Goal: Transaction & Acquisition: Purchase product/service

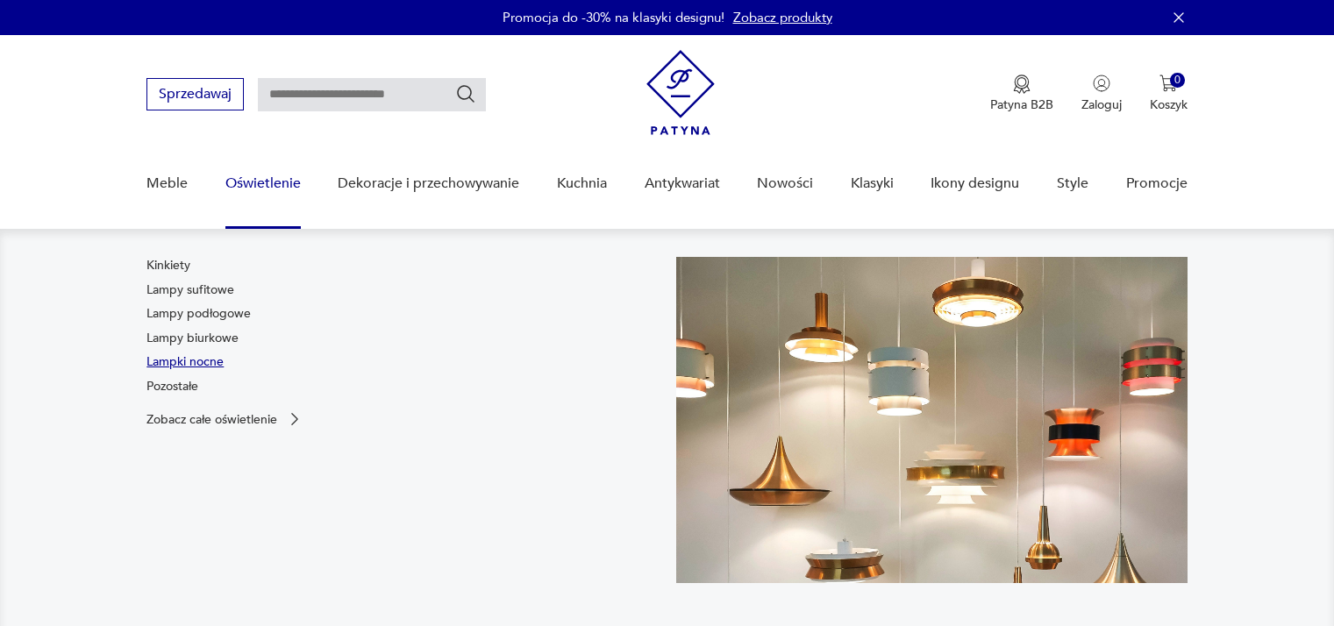
click at [188, 353] on link "Lampki nocne" at bounding box center [184, 362] width 77 height 18
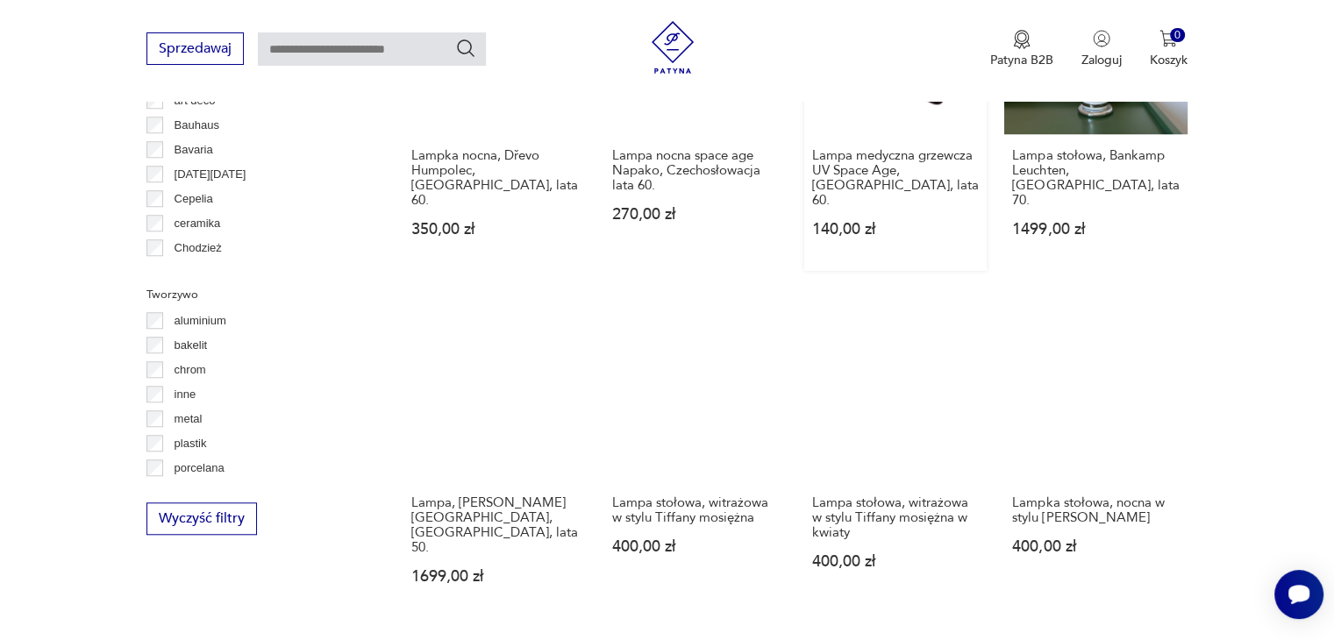
scroll to position [1729, 0]
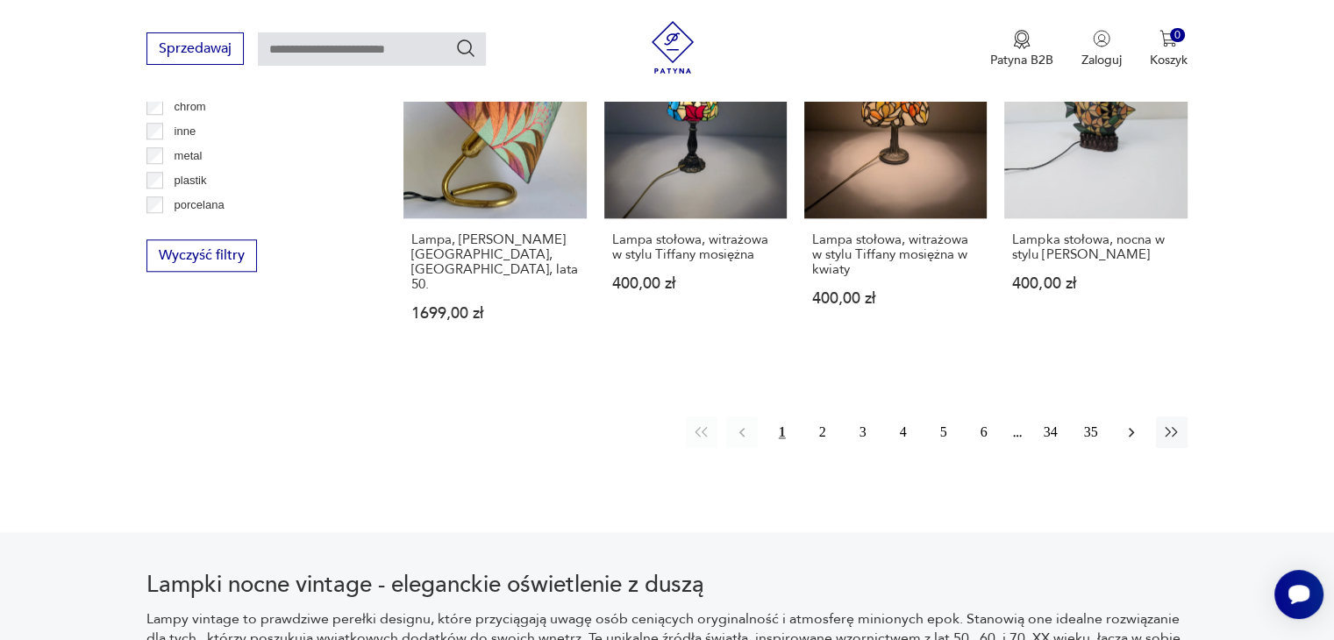
click at [1135, 424] on icon "button" at bounding box center [1132, 433] width 18 height 18
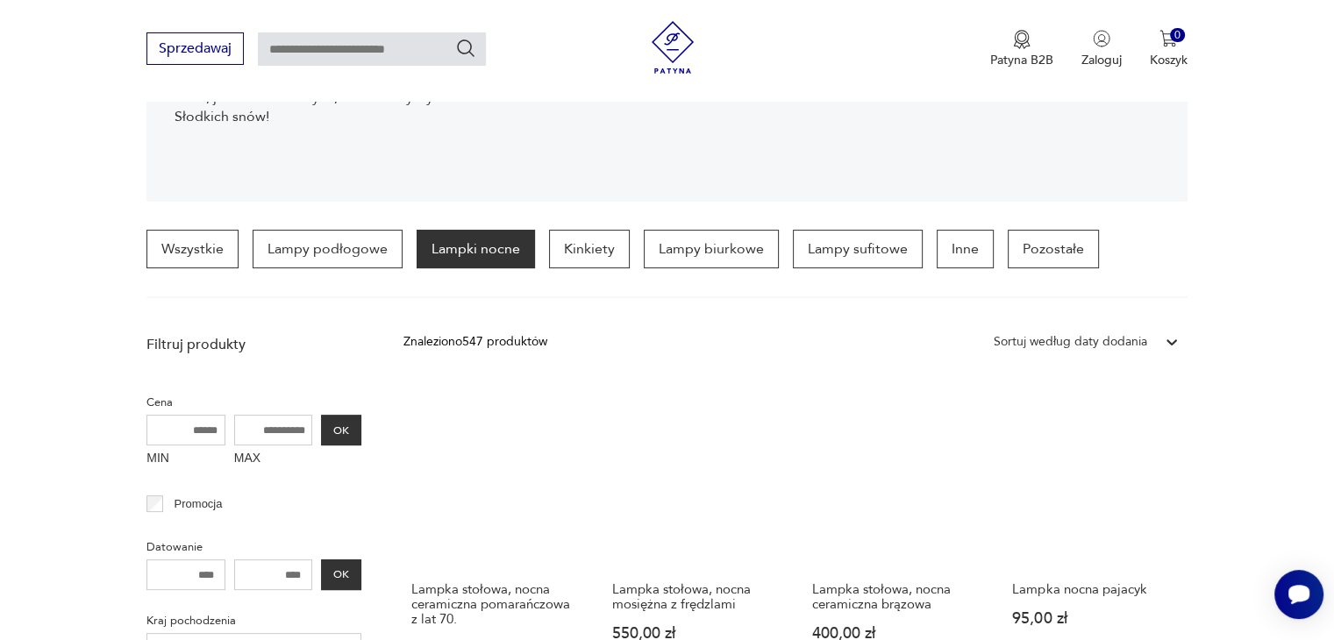
scroll to position [526, 0]
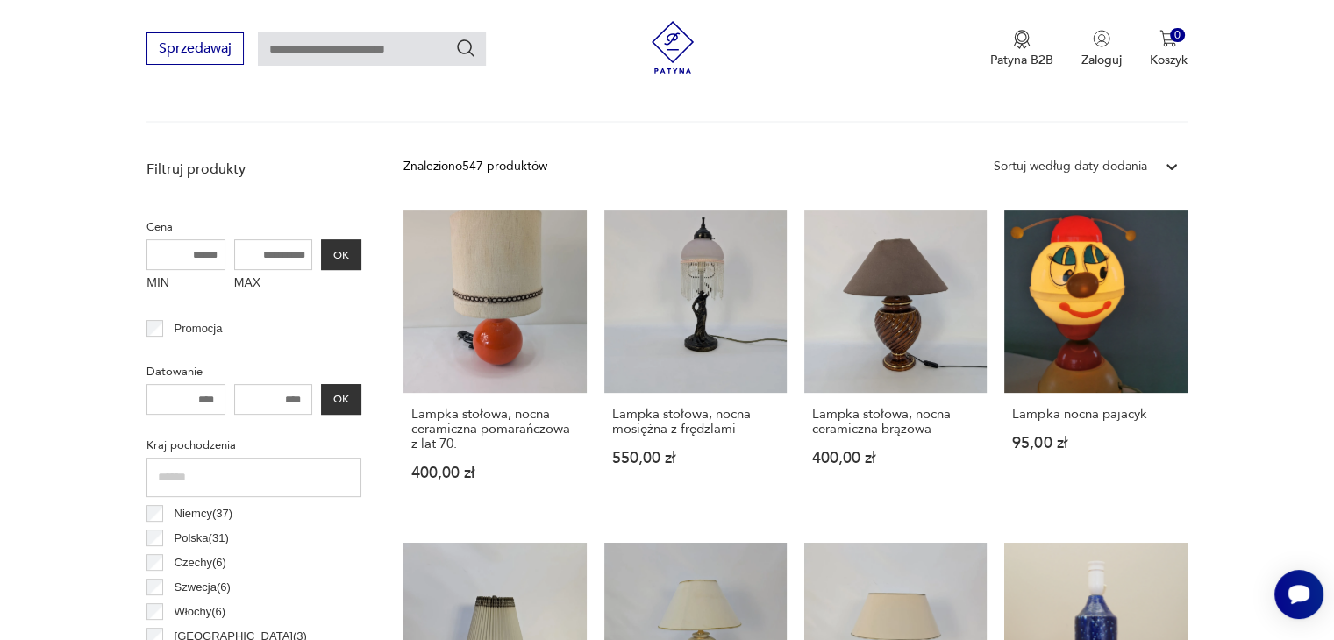
click at [283, 253] on input "MAX" at bounding box center [273, 254] width 79 height 31
drag, startPoint x: 305, startPoint y: 259, endPoint x: 171, endPoint y: 255, distance: 134.2
click at [171, 255] on div "MIN MAX OK" at bounding box center [253, 268] width 215 height 59
type input "****"
click at [348, 249] on button "OK" at bounding box center [341, 254] width 40 height 31
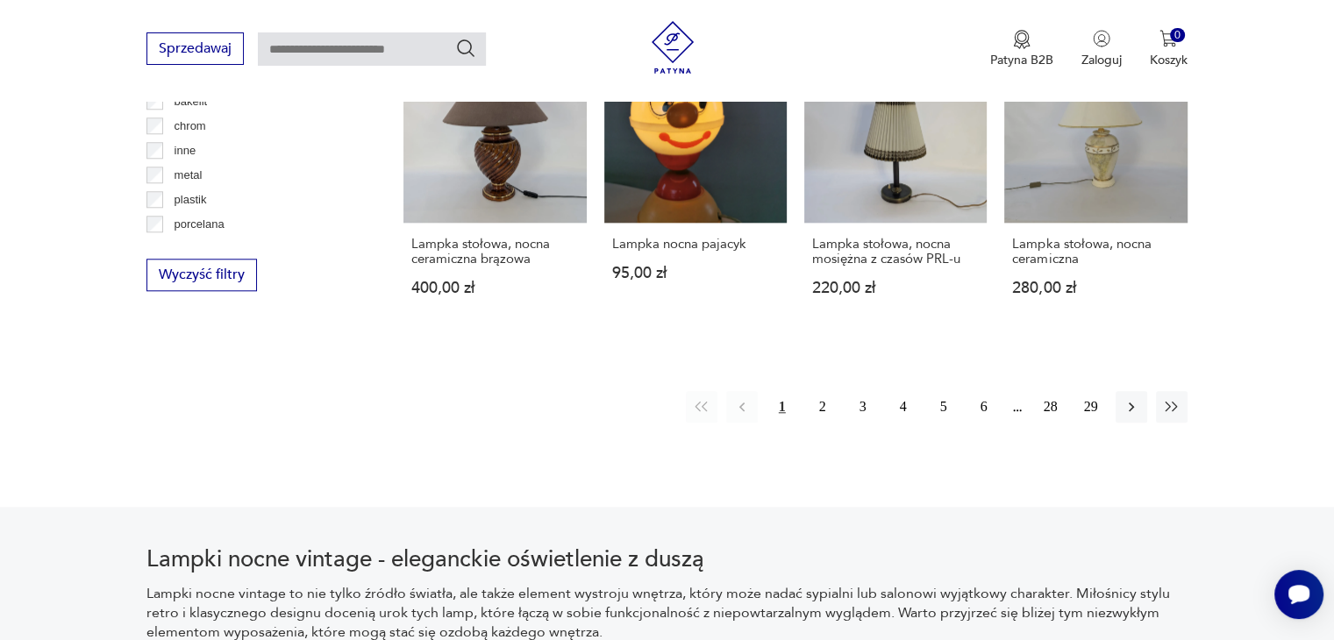
scroll to position [1729, 0]
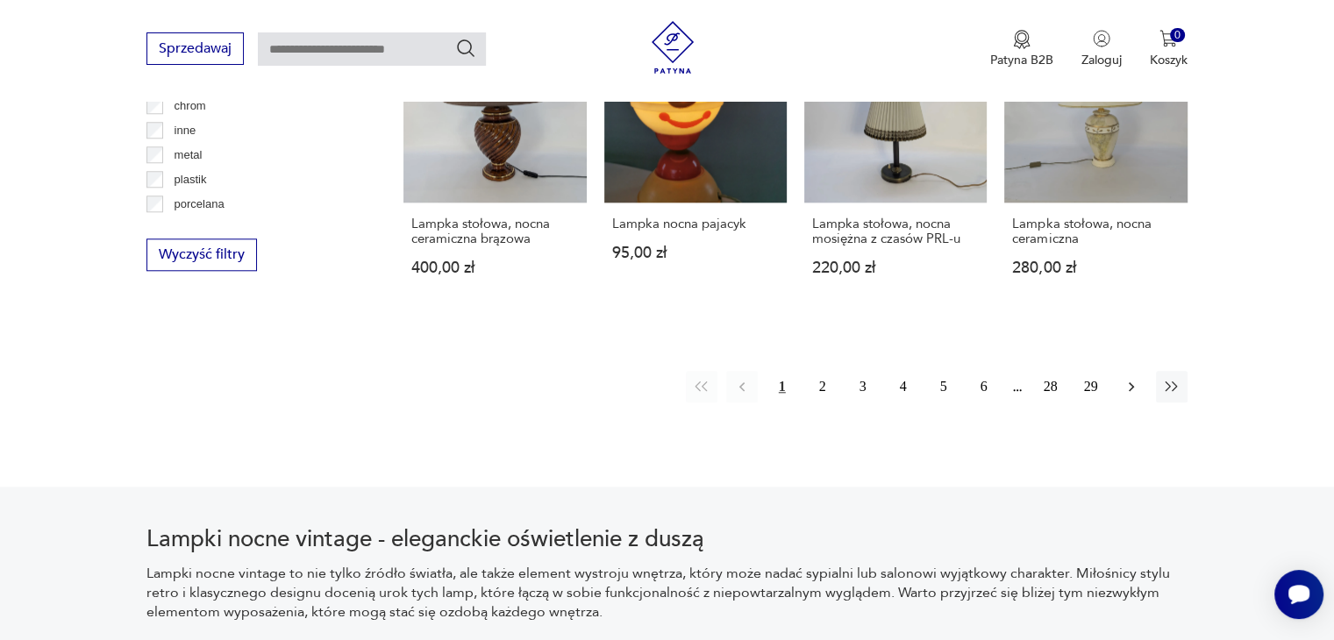
click at [1125, 378] on icon "button" at bounding box center [1132, 387] width 18 height 18
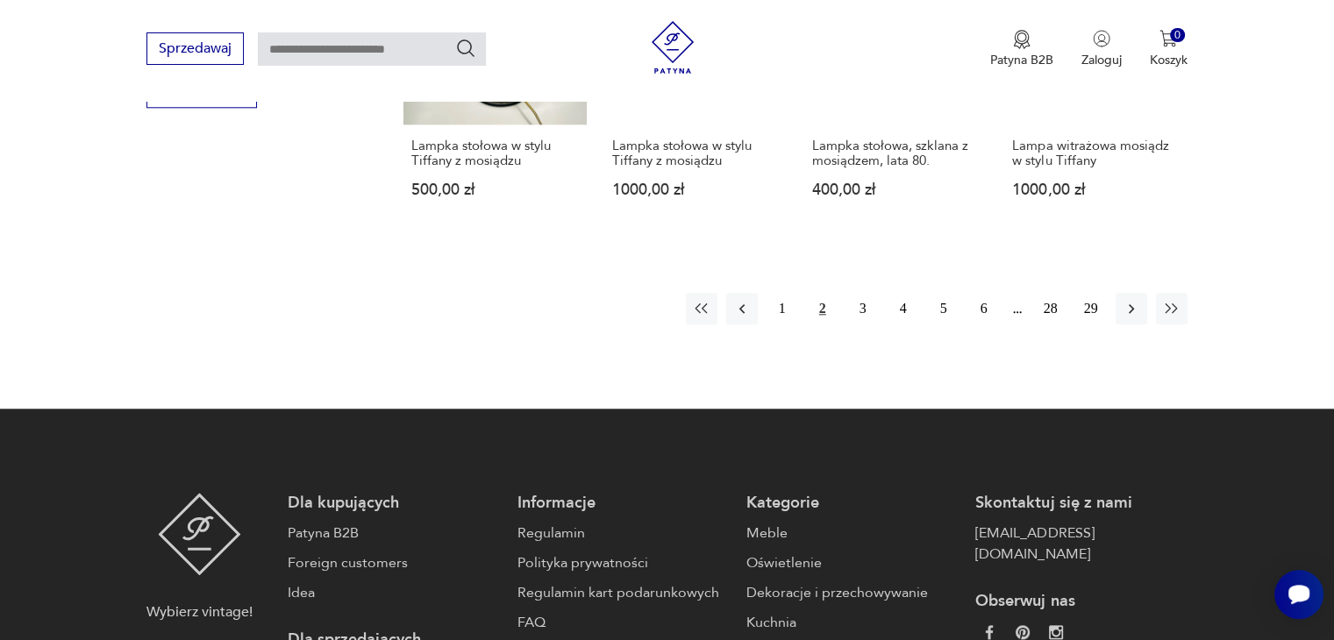
scroll to position [1762, 0]
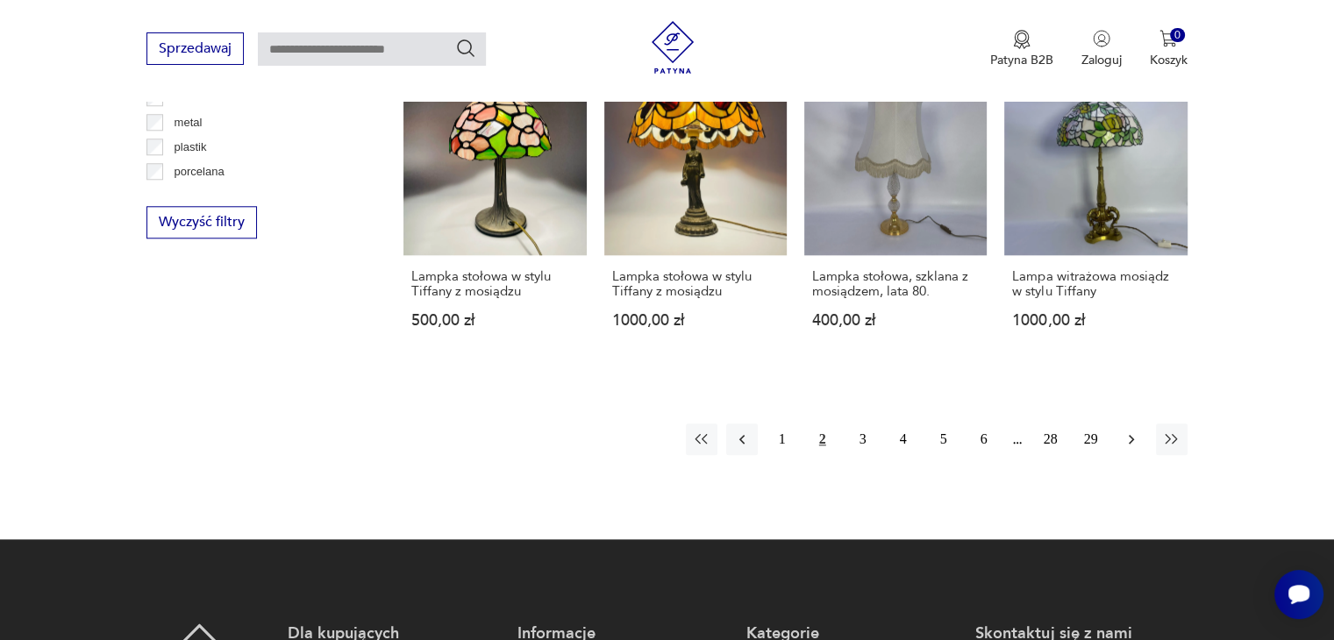
click at [1137, 424] on button "button" at bounding box center [1132, 440] width 32 height 32
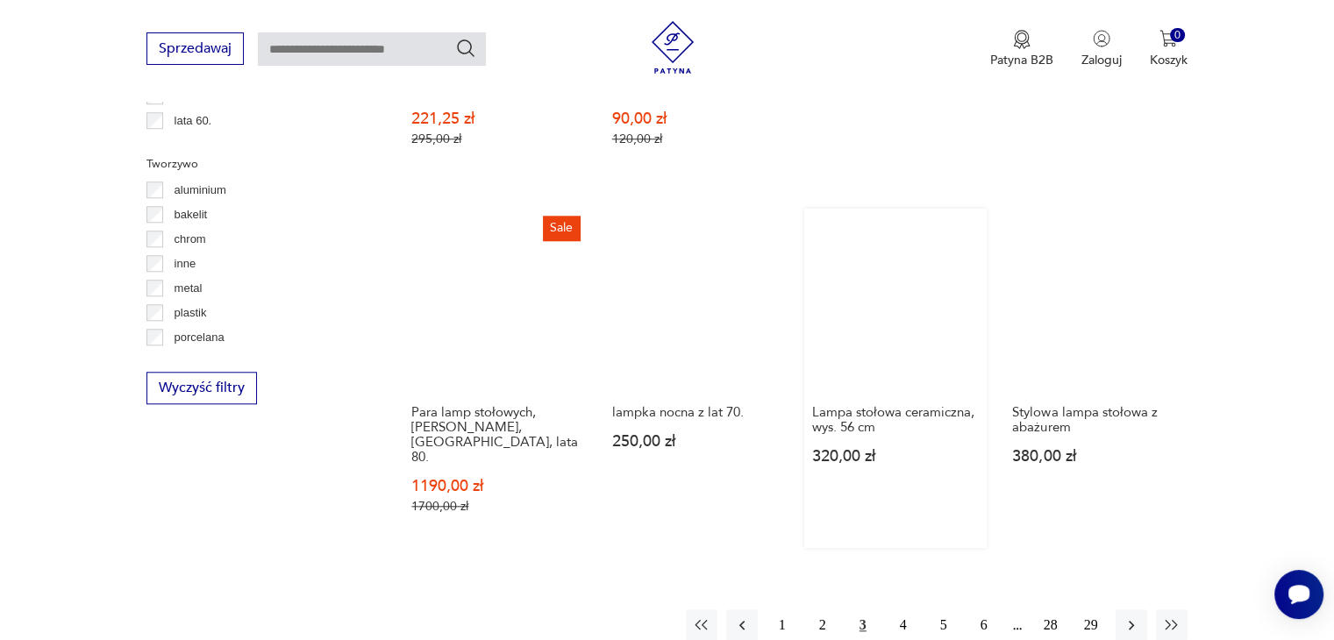
scroll to position [1728, 0]
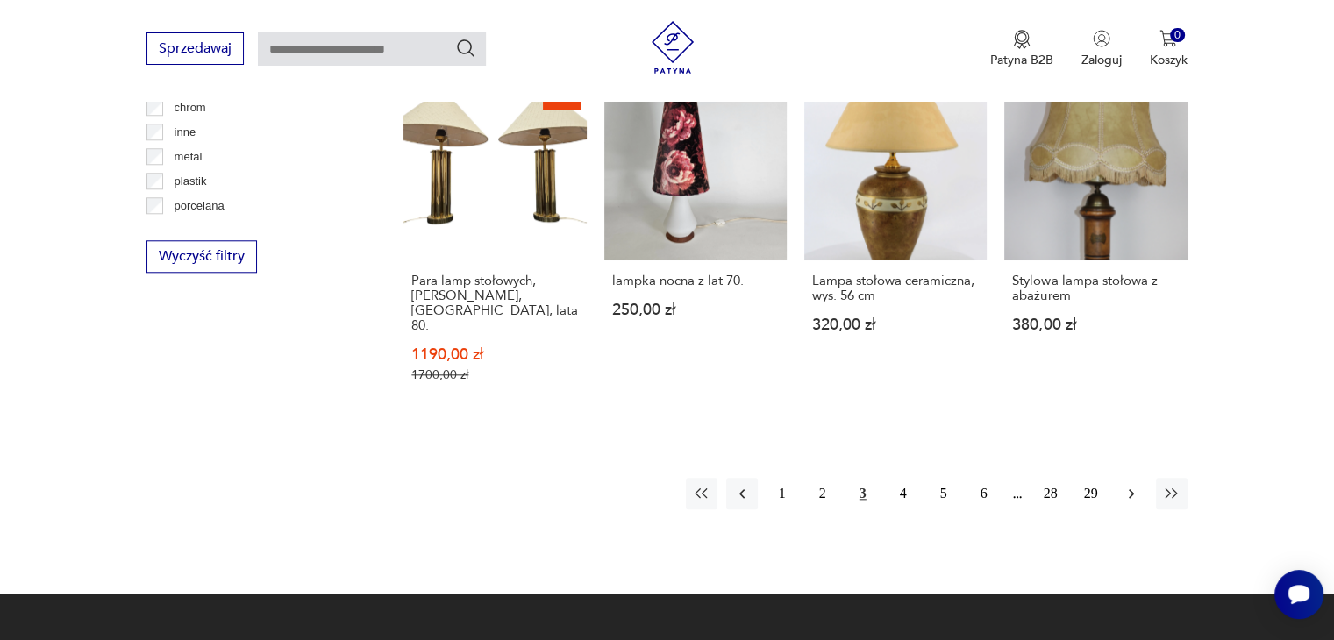
click at [1127, 478] on button "button" at bounding box center [1132, 494] width 32 height 32
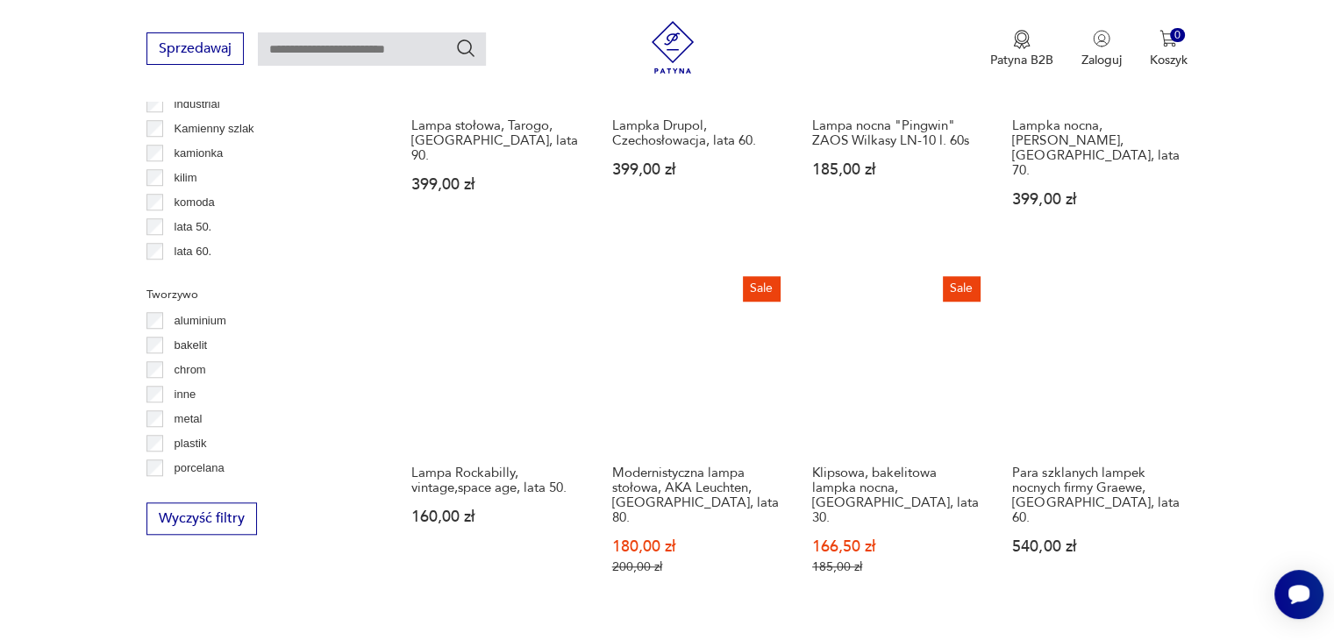
scroll to position [1641, 0]
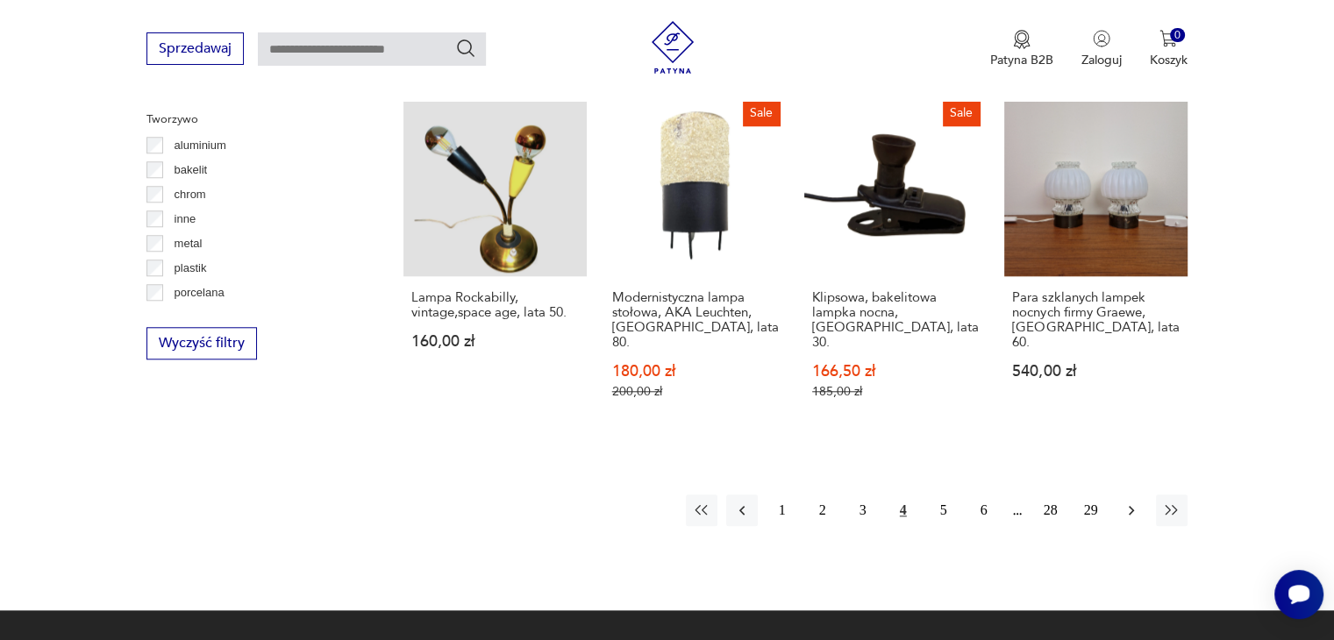
click at [1128, 502] on icon "button" at bounding box center [1132, 511] width 18 height 18
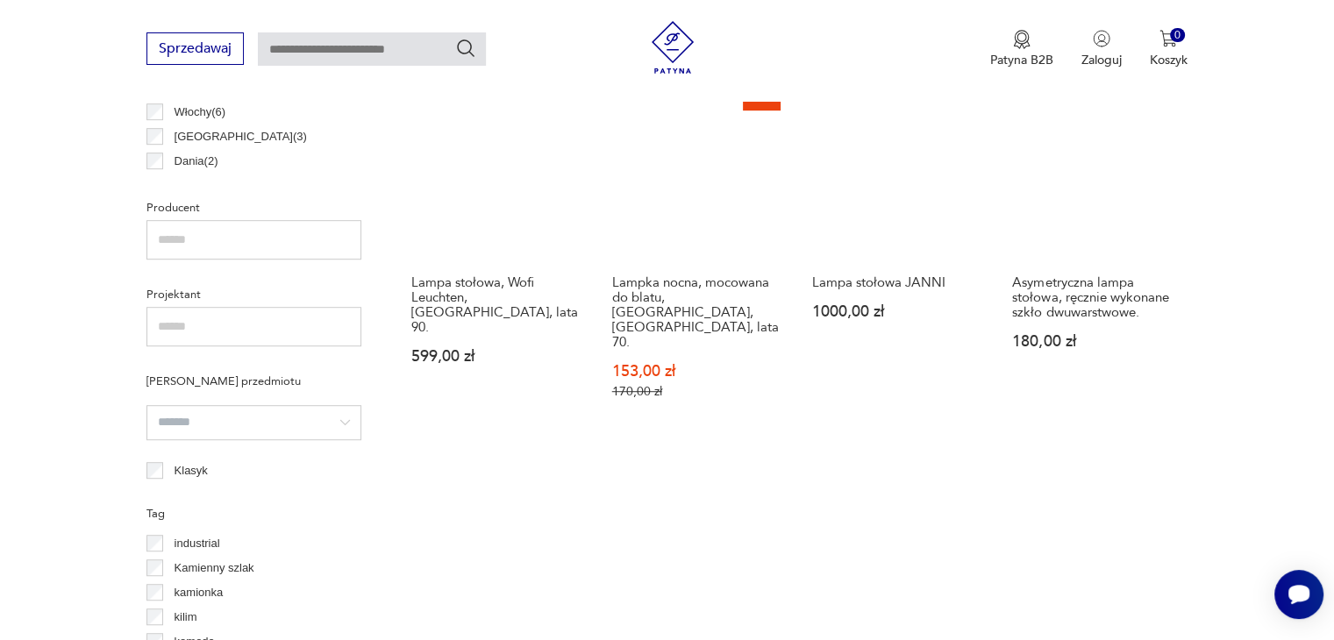
scroll to position [1728, 0]
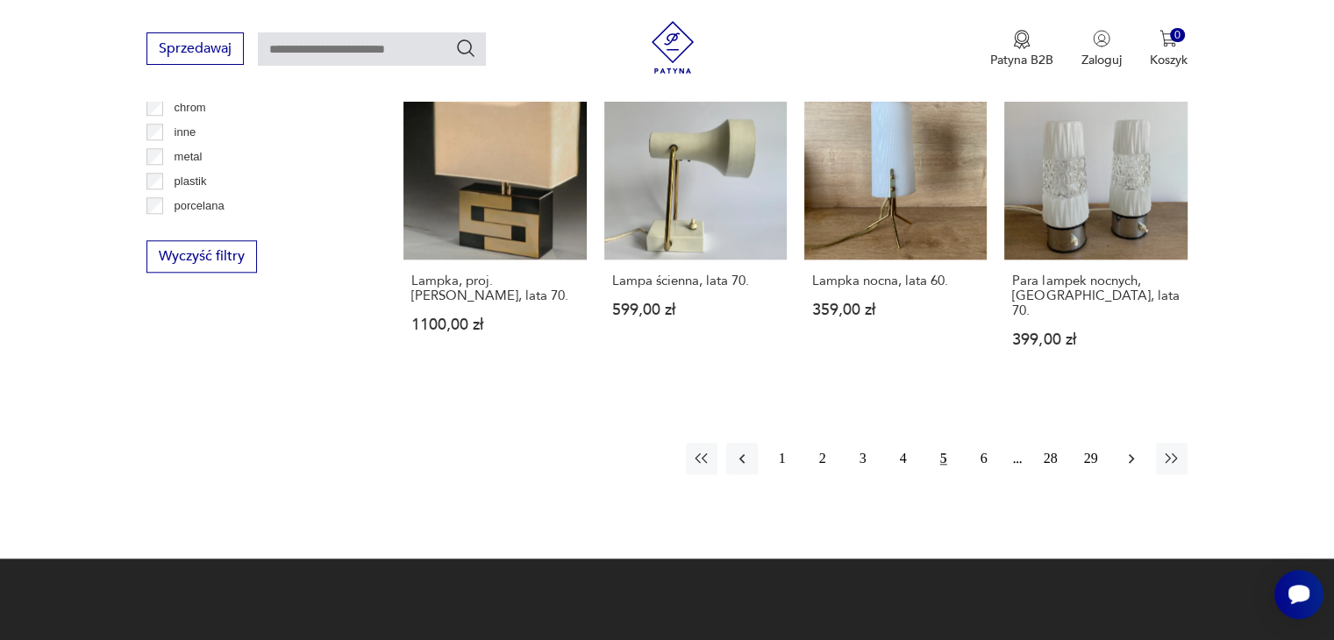
click at [1127, 443] on button "button" at bounding box center [1132, 459] width 32 height 32
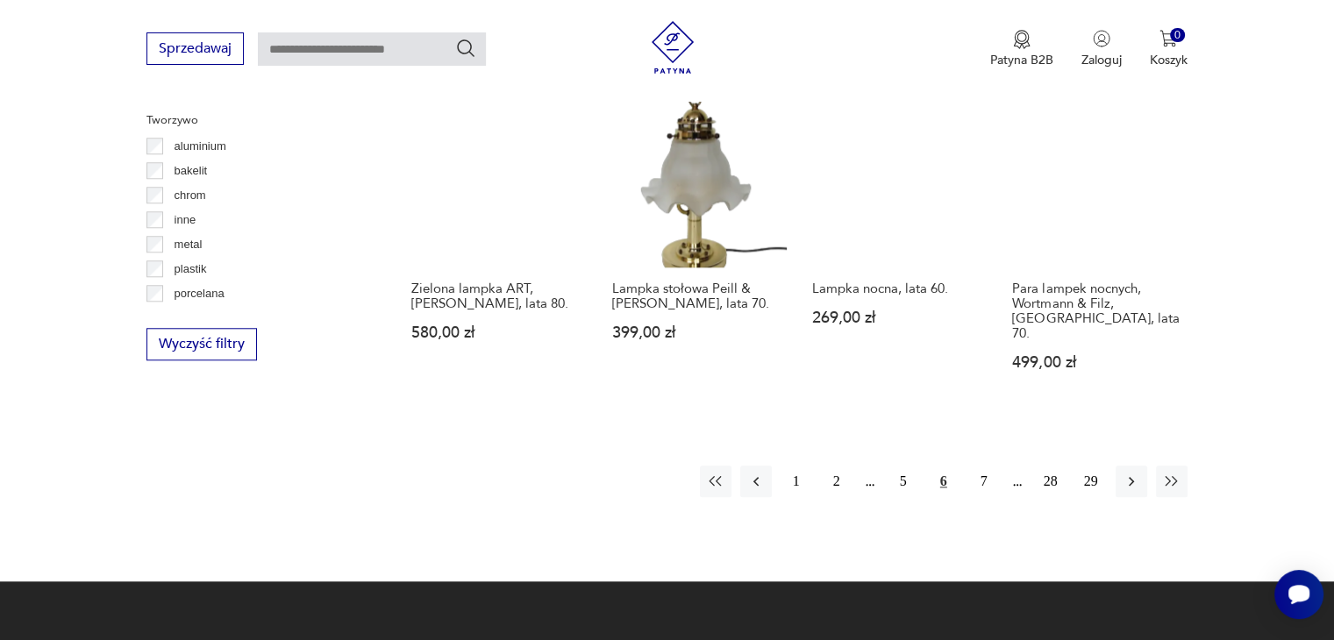
scroll to position [1641, 0]
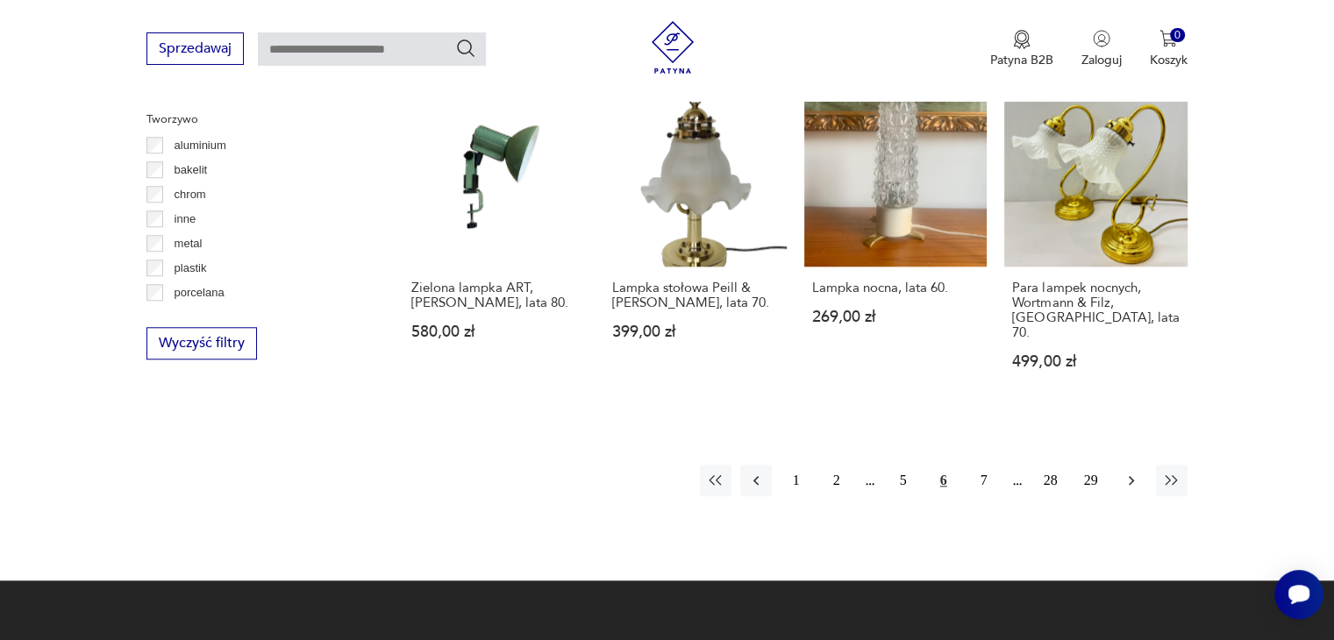
click at [1119, 465] on button "button" at bounding box center [1132, 481] width 32 height 32
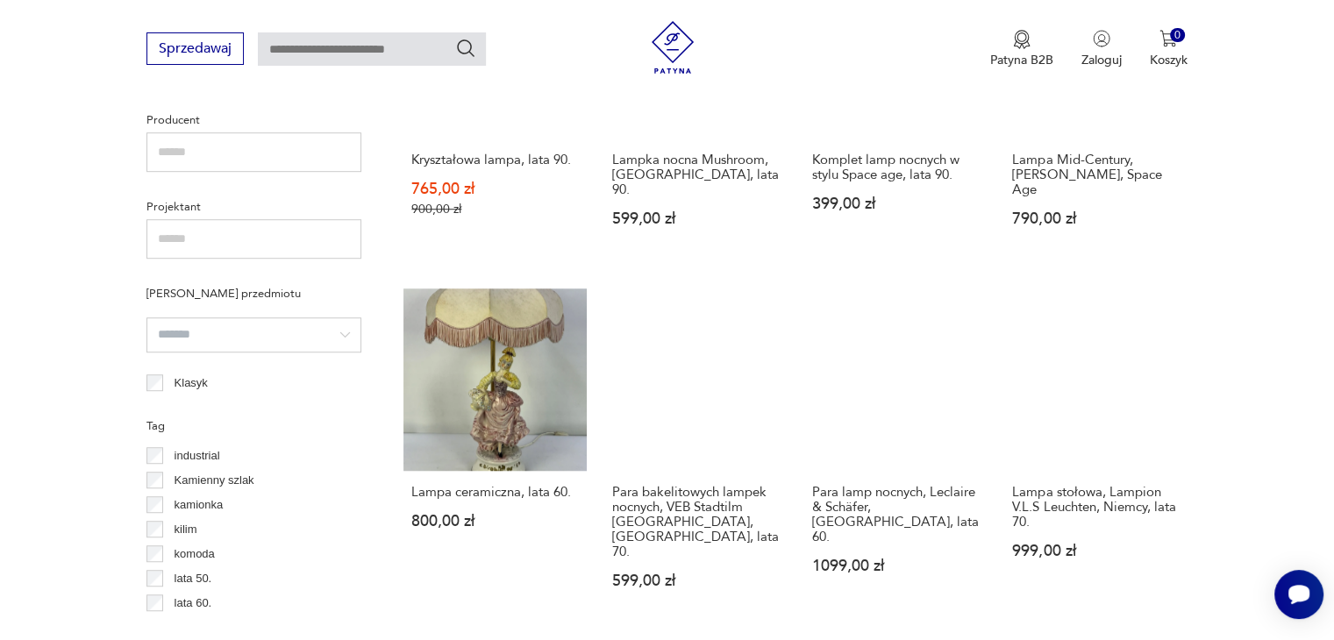
scroll to position [1552, 0]
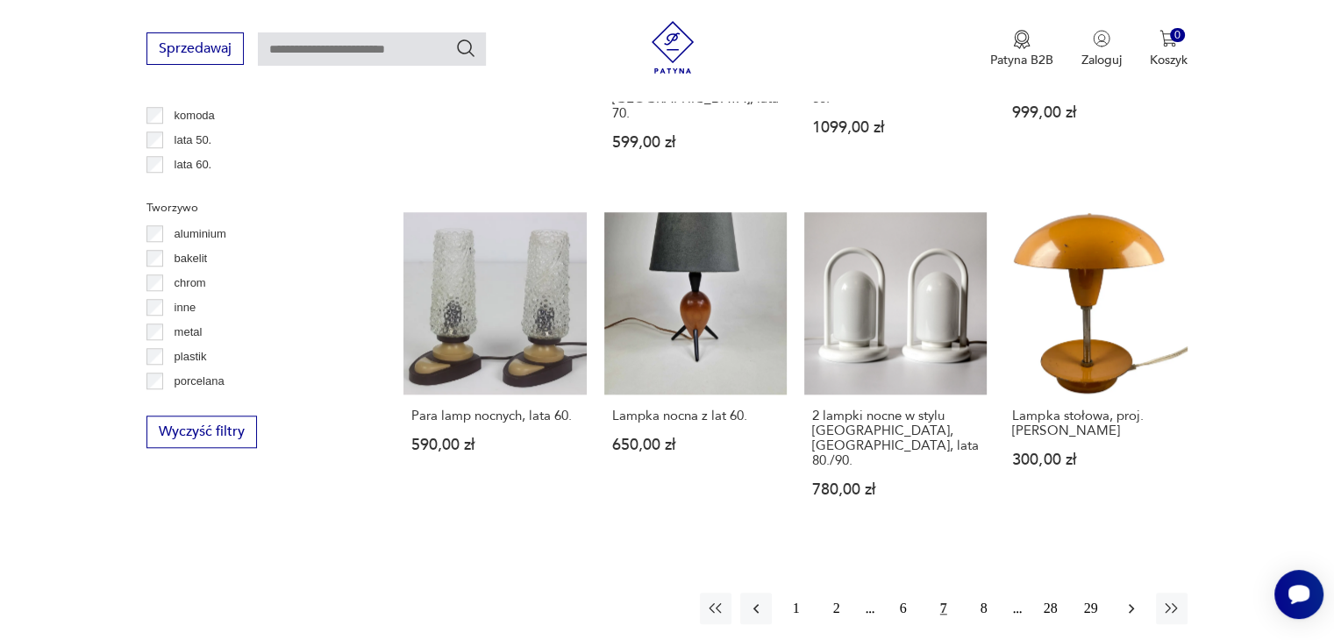
click at [1119, 593] on button "button" at bounding box center [1132, 609] width 32 height 32
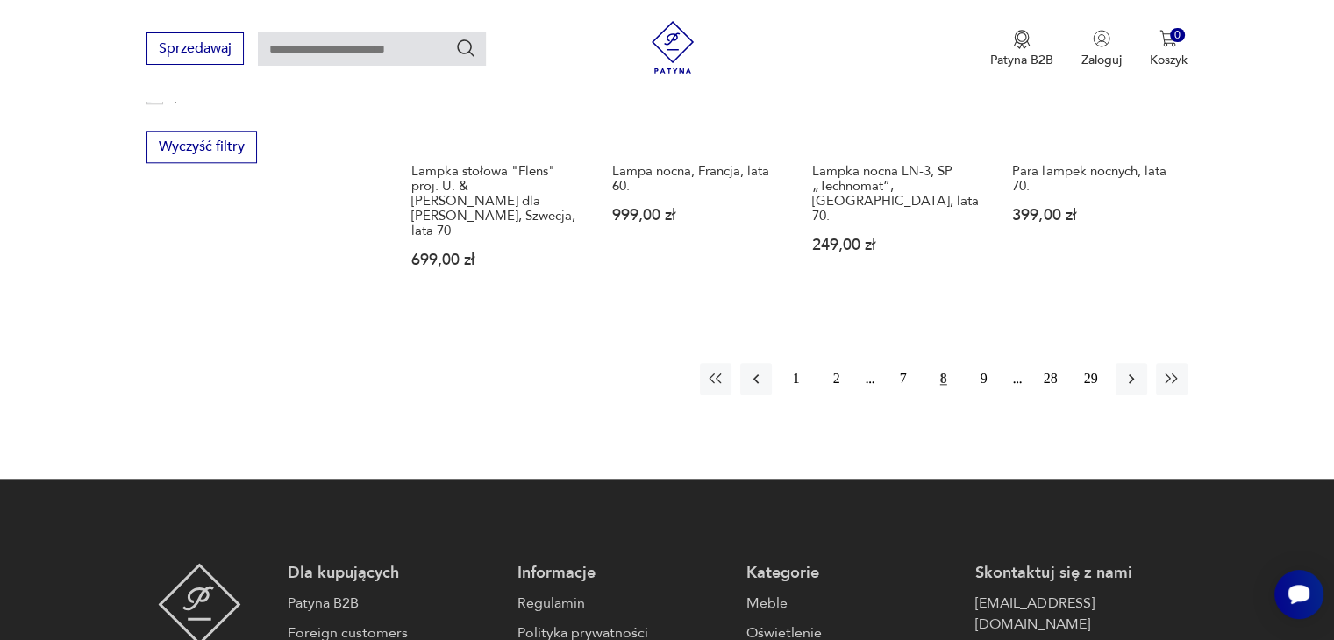
scroll to position [1816, 0]
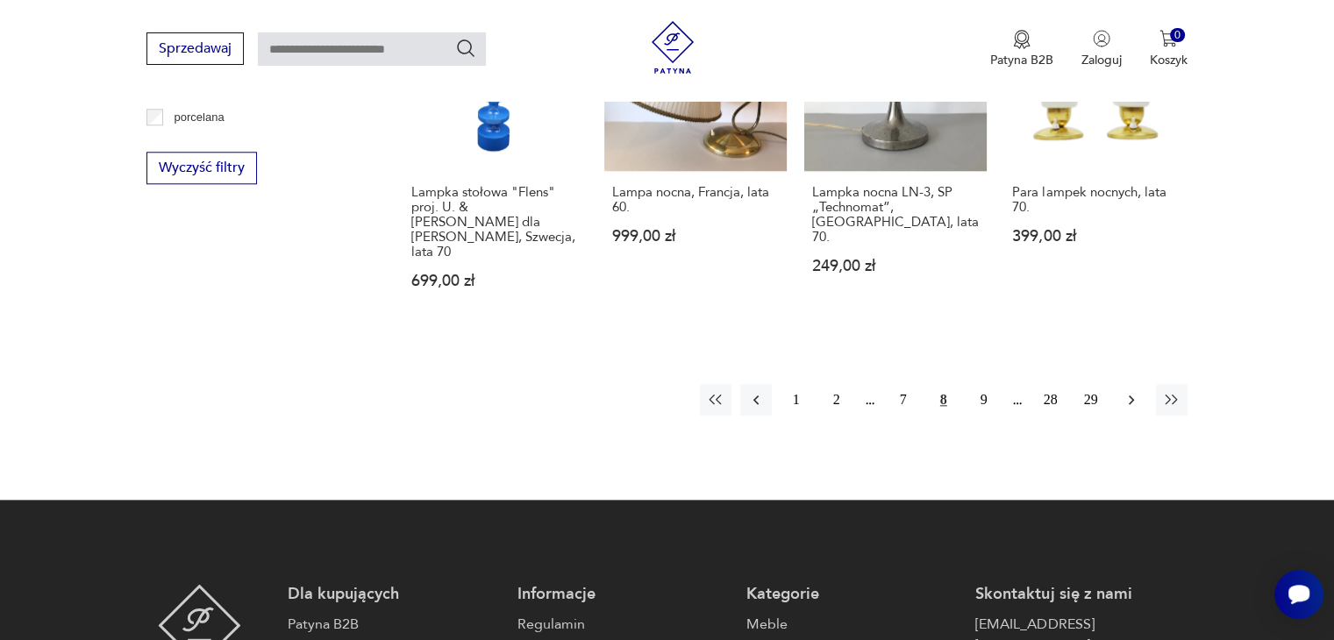
click at [1137, 384] on button "button" at bounding box center [1132, 400] width 32 height 32
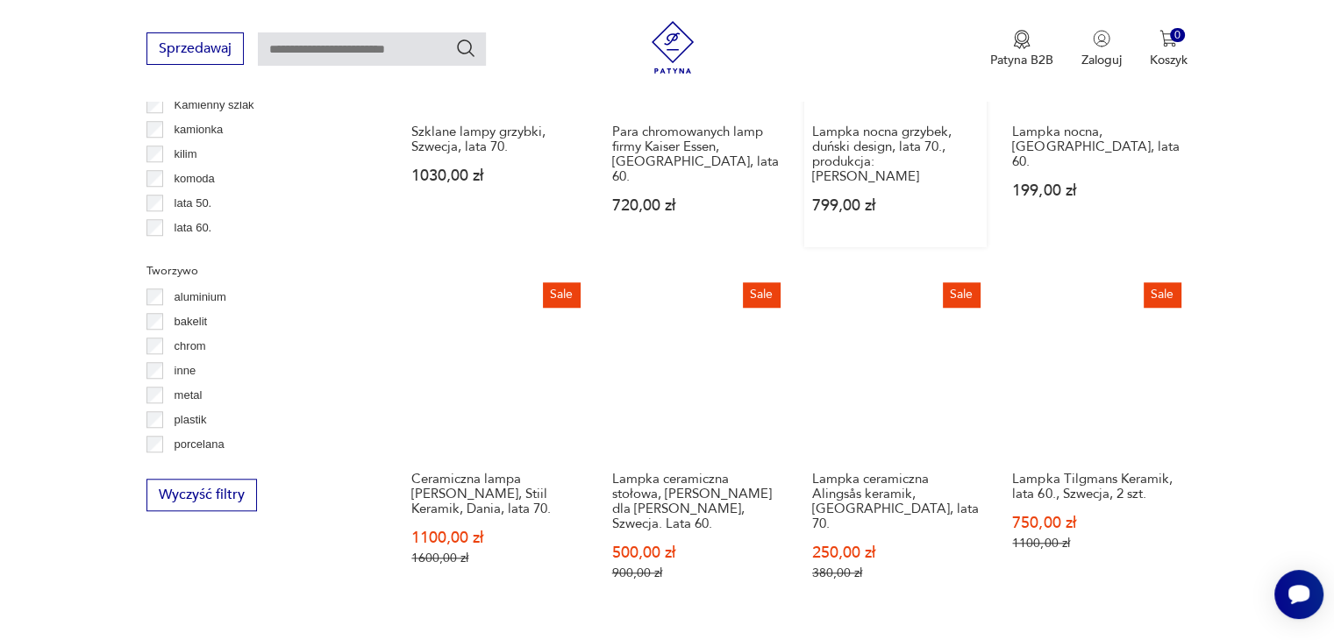
scroll to position [1552, 0]
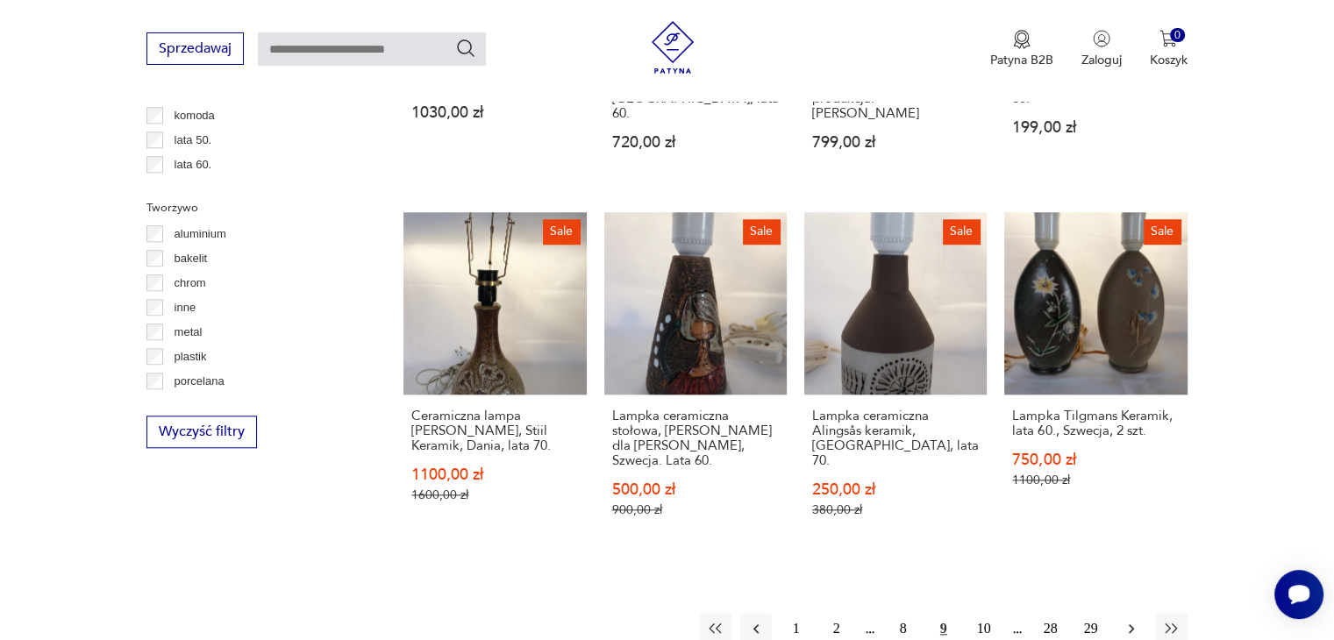
click at [1126, 620] on icon "button" at bounding box center [1132, 629] width 18 height 18
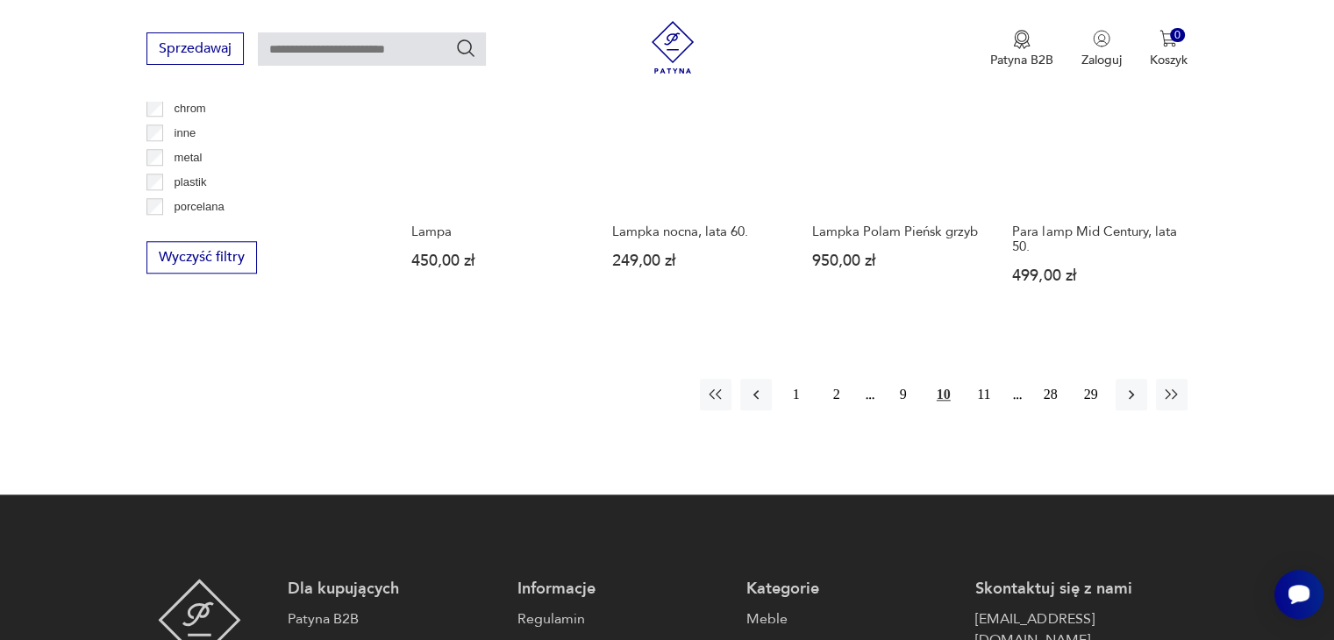
scroll to position [1729, 0]
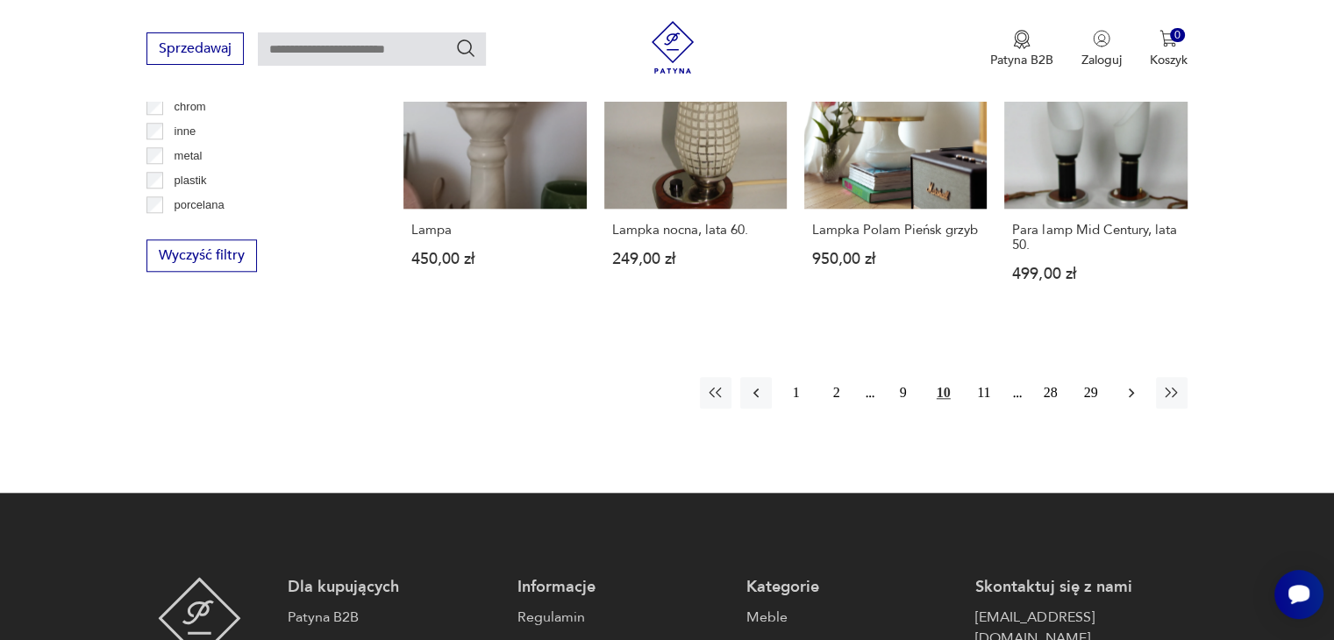
click at [1139, 384] on icon "button" at bounding box center [1132, 393] width 18 height 18
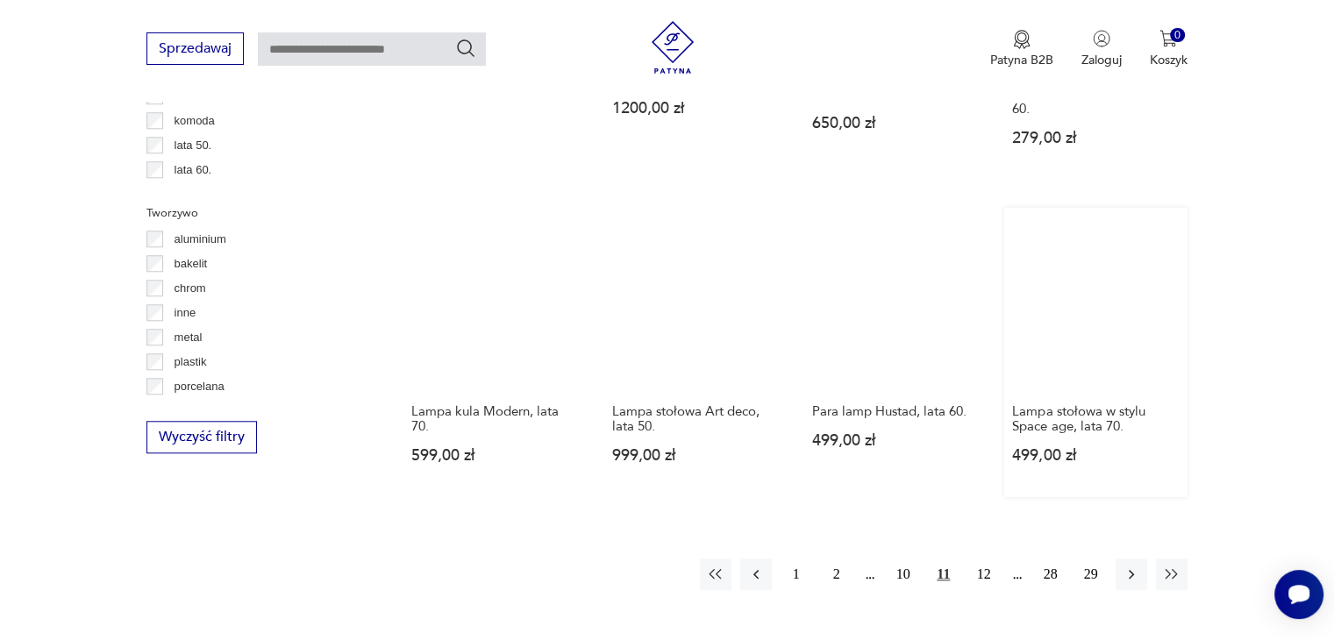
scroll to position [1640, 0]
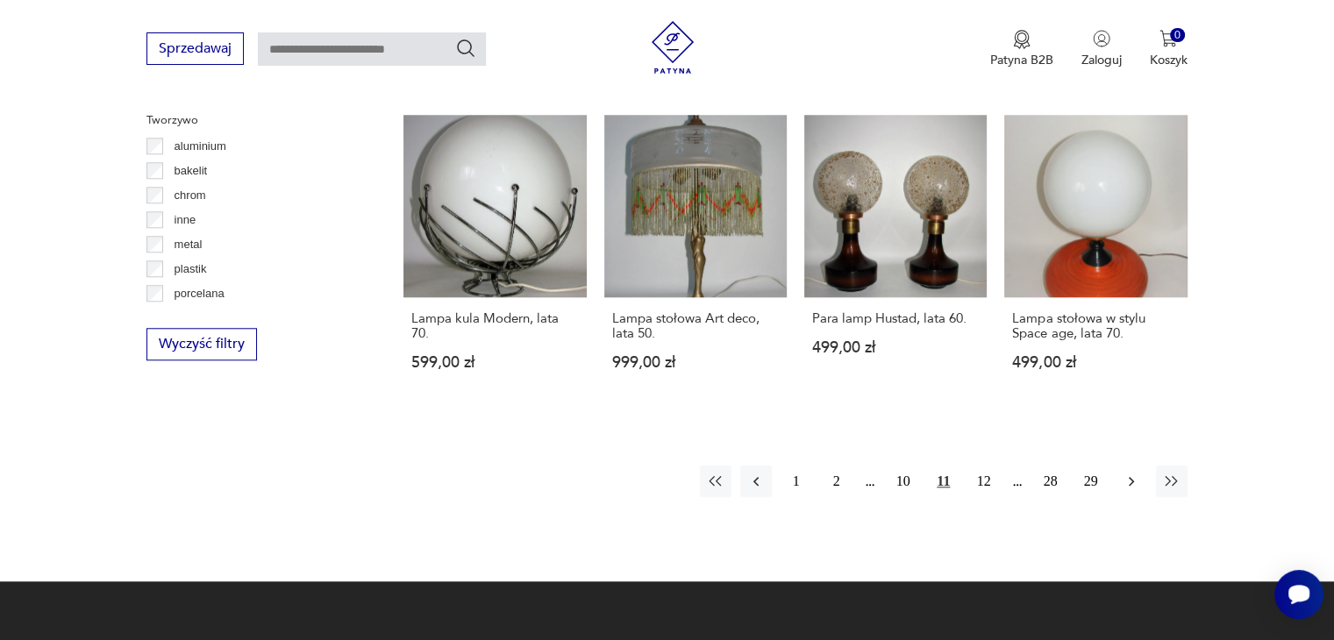
click at [1140, 466] on button "button" at bounding box center [1132, 482] width 32 height 32
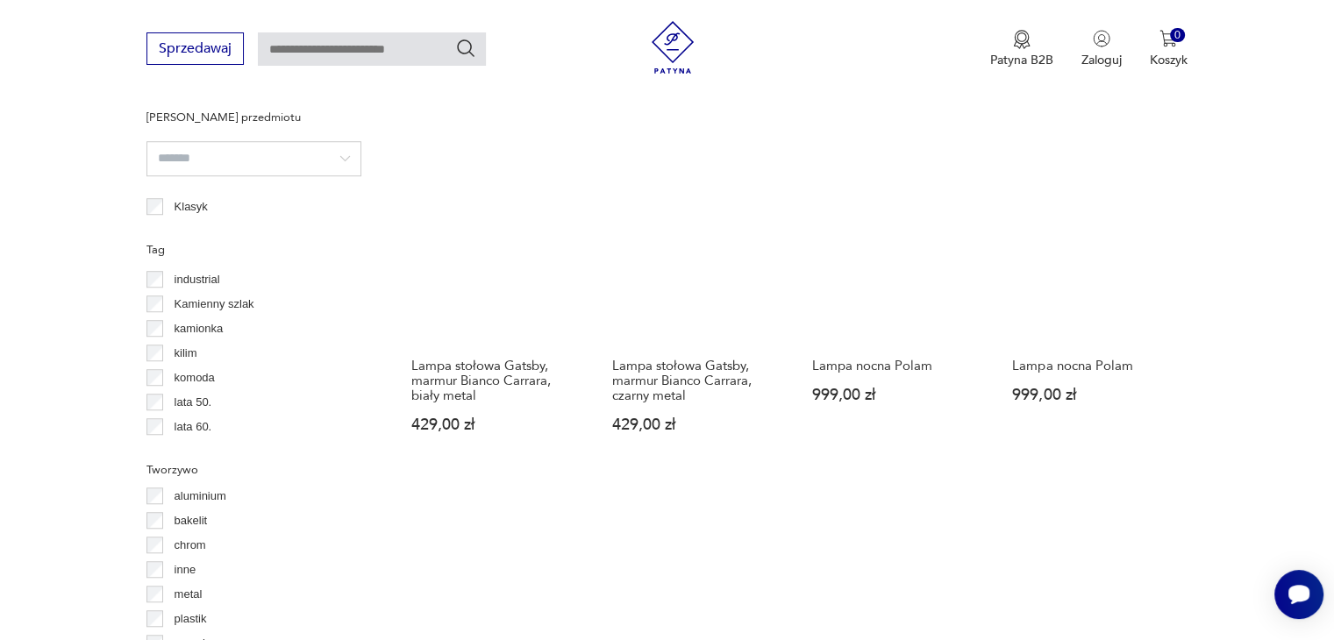
scroll to position [1553, 0]
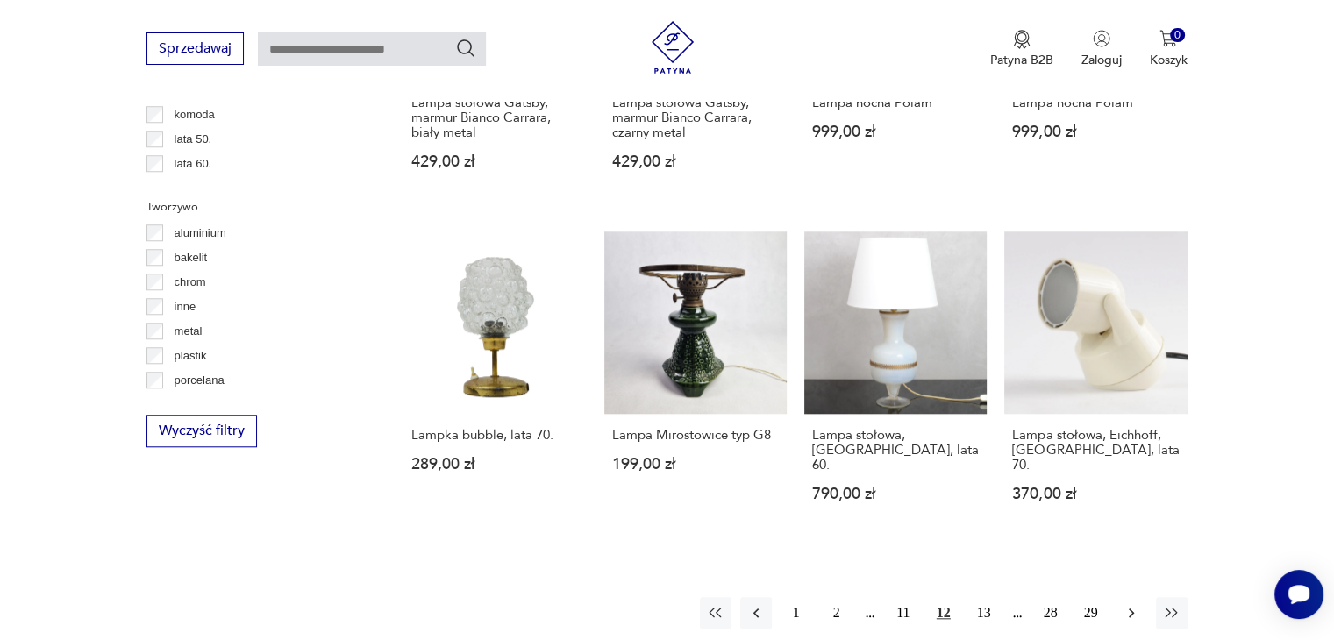
click at [1135, 604] on icon "button" at bounding box center [1132, 613] width 18 height 18
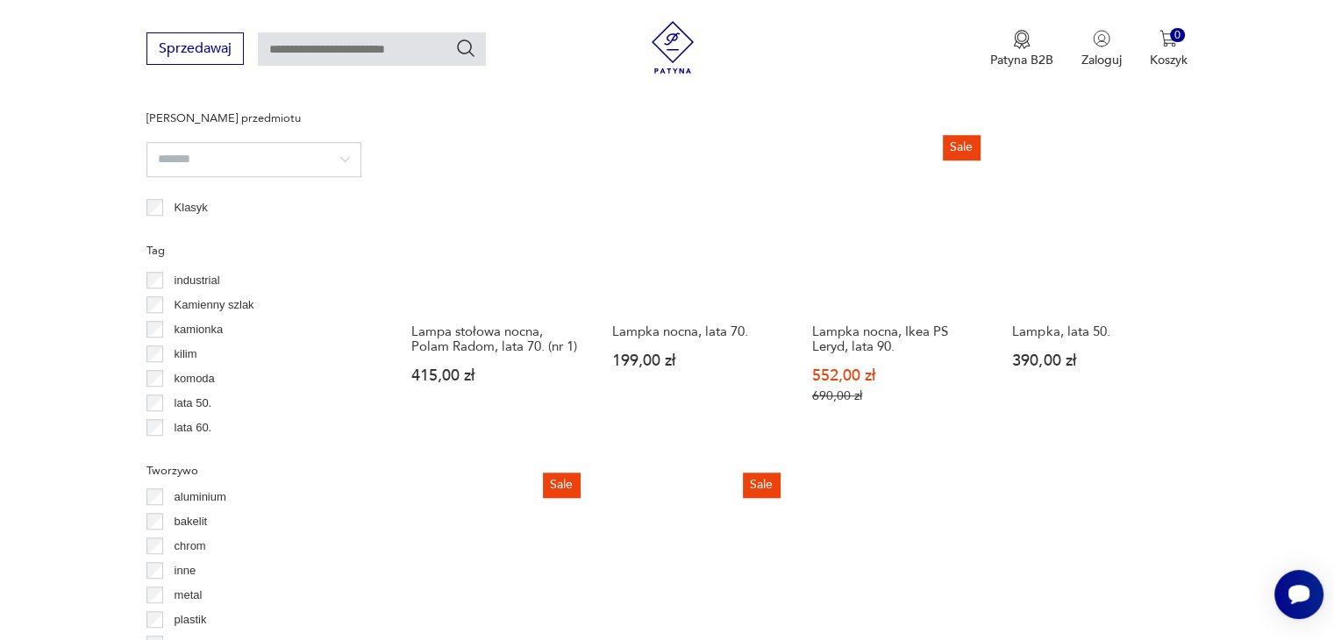
scroll to position [1640, 0]
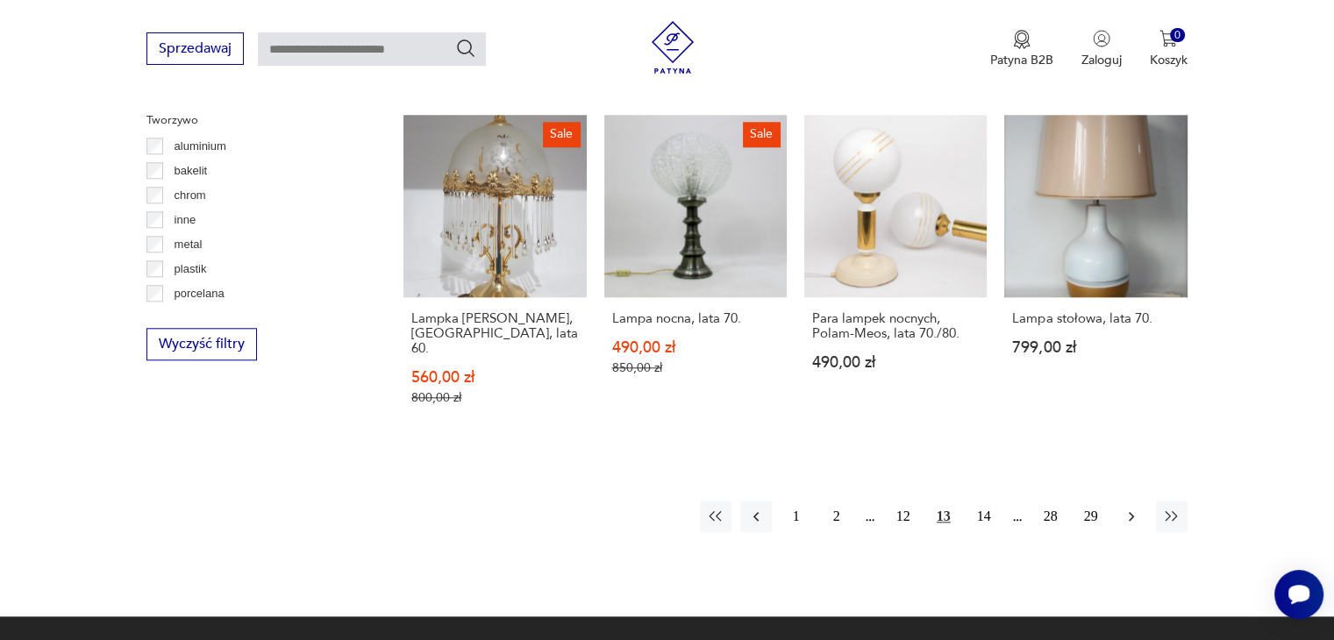
click at [1123, 508] on icon "button" at bounding box center [1132, 517] width 18 height 18
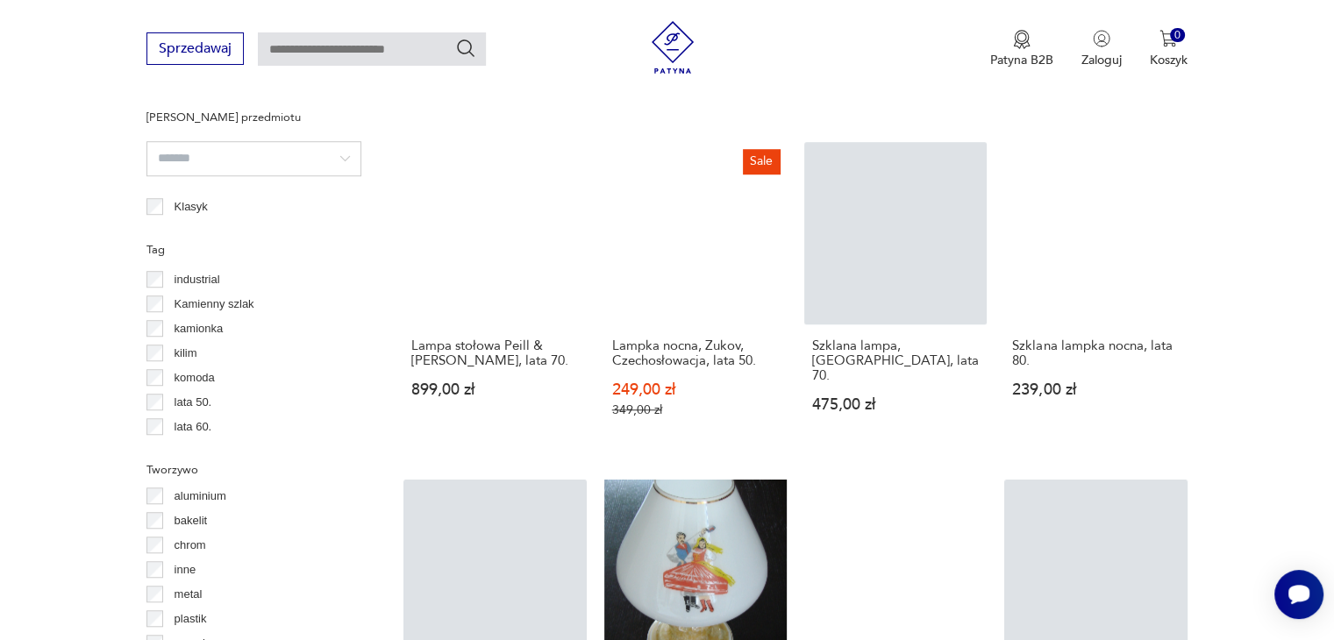
scroll to position [1641, 0]
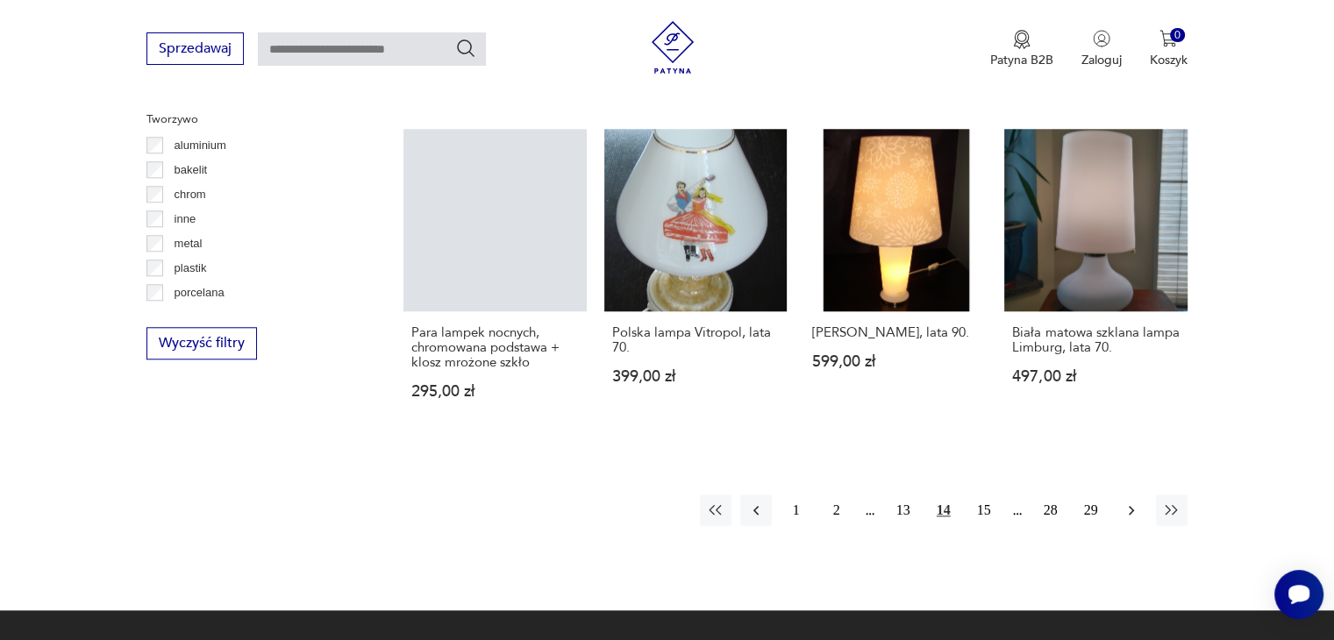
click at [1121, 495] on button "button" at bounding box center [1132, 511] width 32 height 32
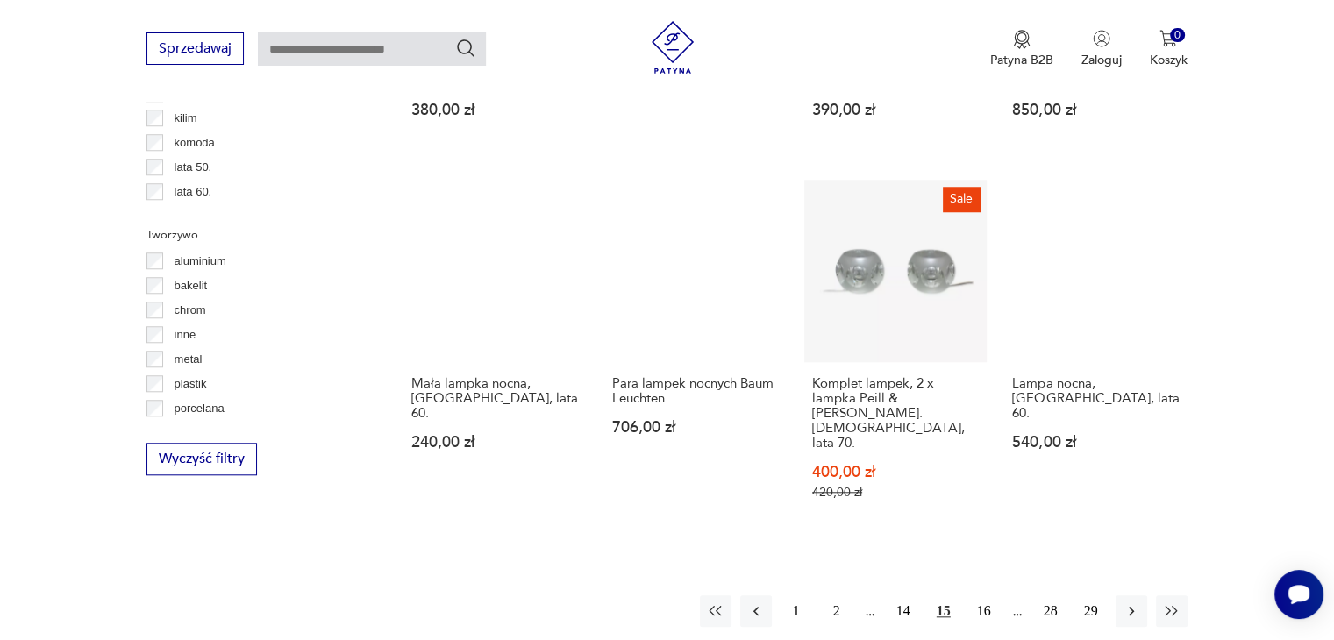
scroll to position [1640, 0]
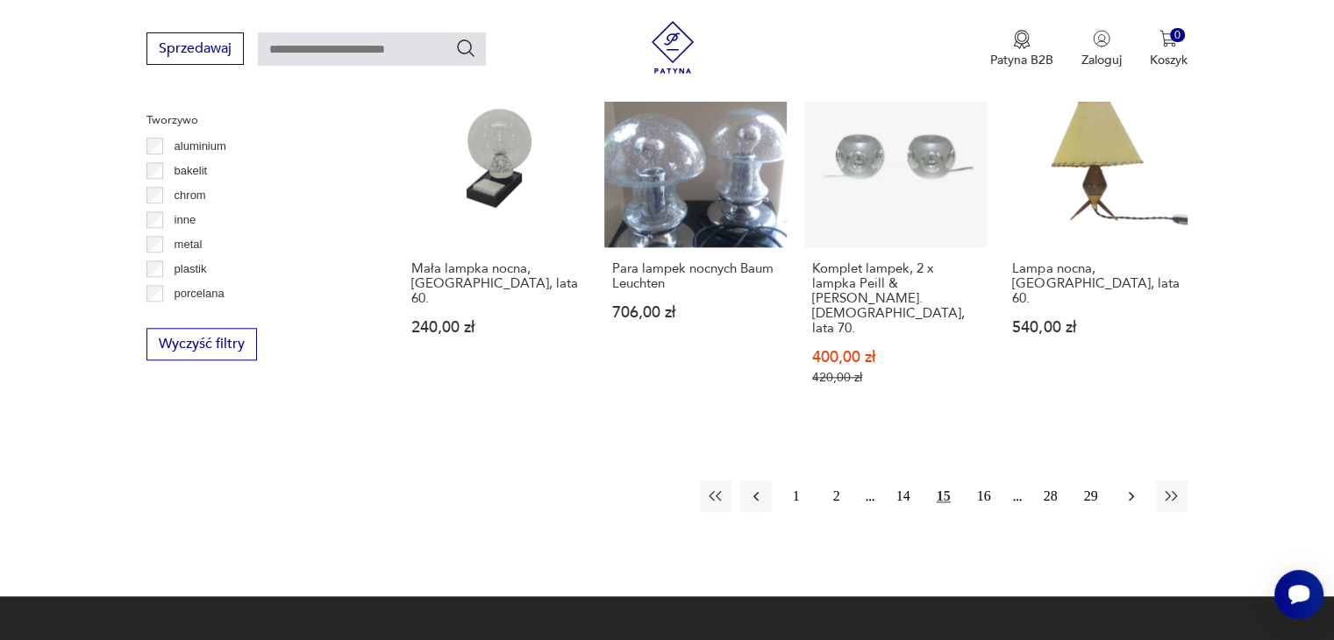
click at [1130, 488] on icon "button" at bounding box center [1132, 497] width 18 height 18
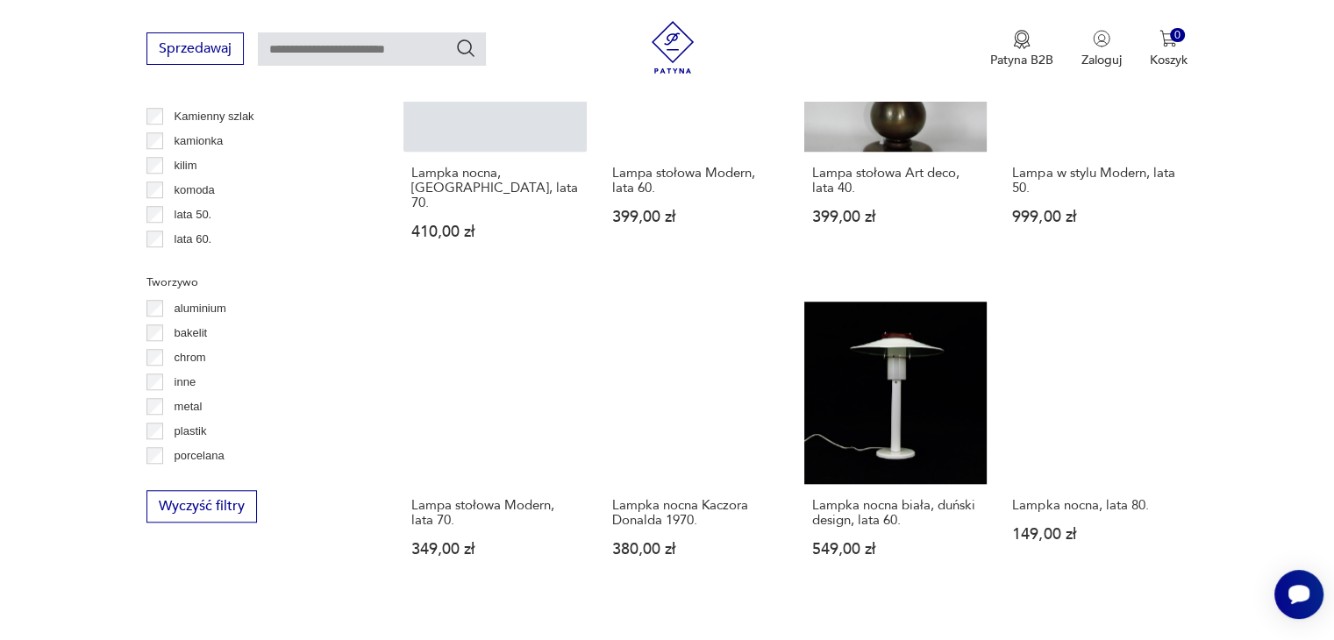
scroll to position [1553, 0]
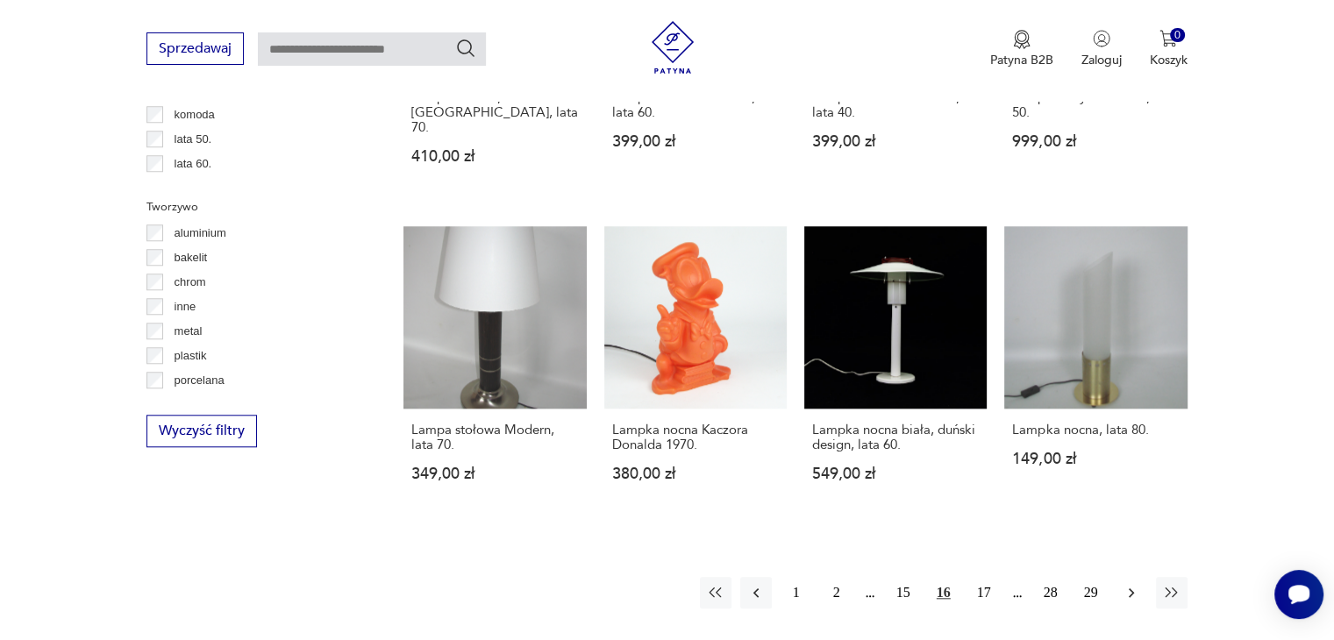
click at [1123, 584] on icon "button" at bounding box center [1132, 593] width 18 height 18
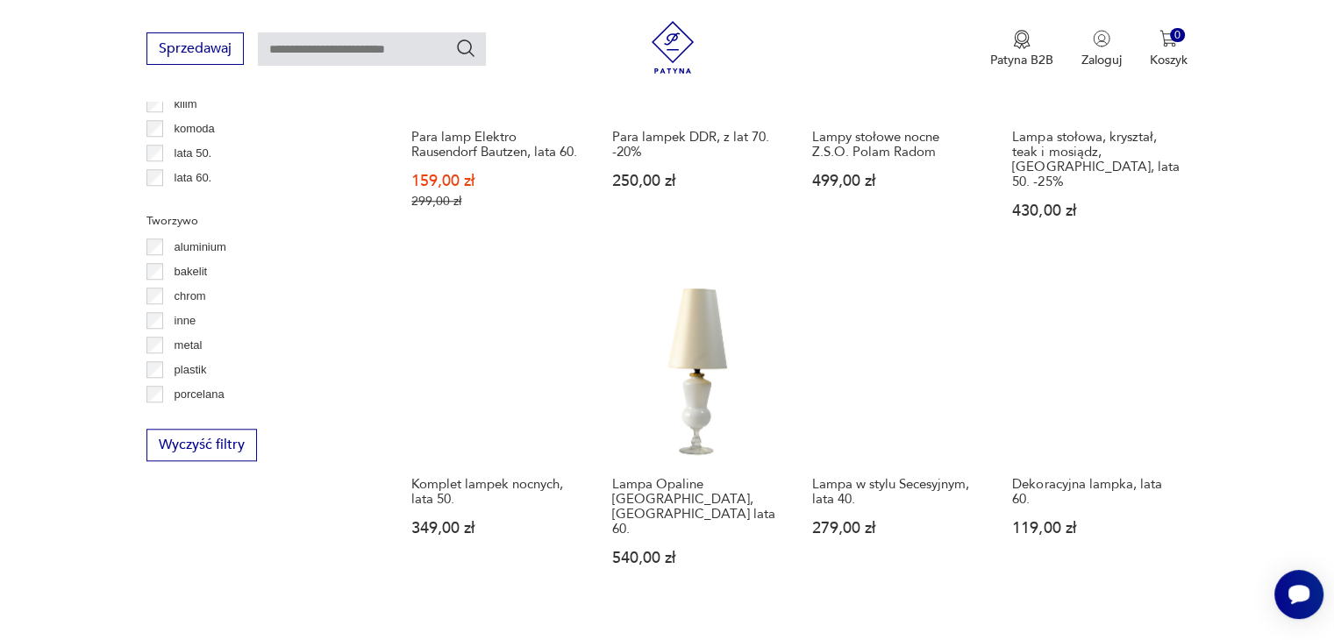
scroll to position [1903, 0]
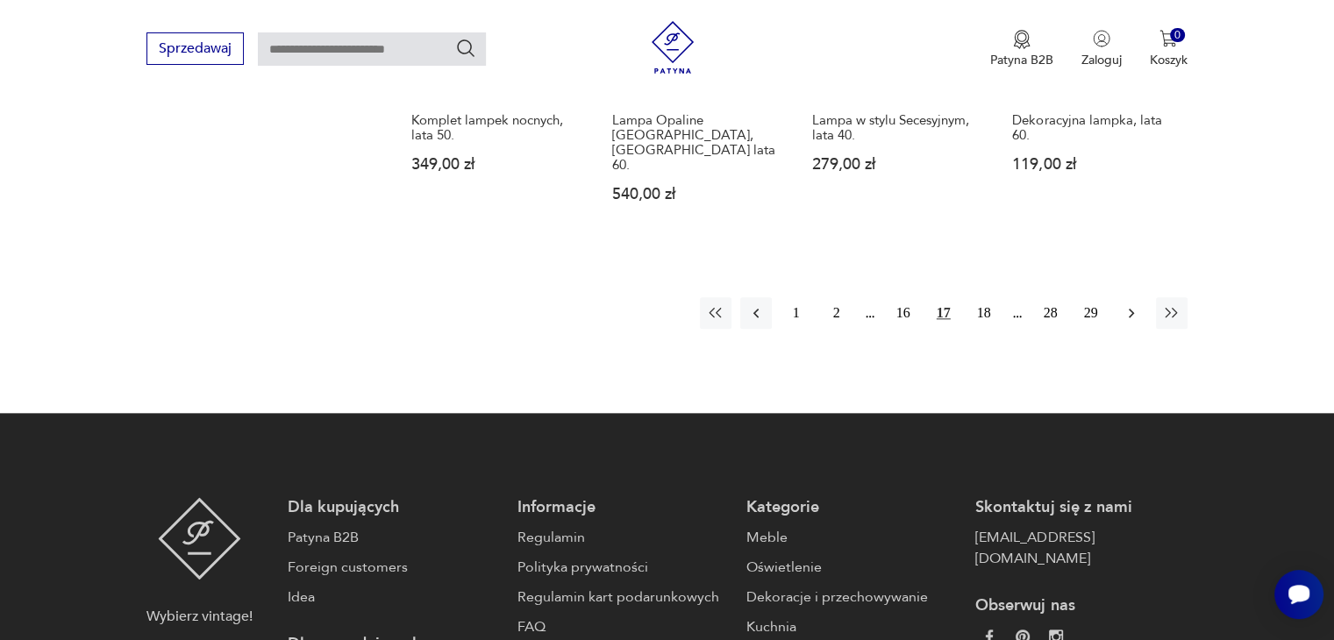
click at [1139, 304] on icon "button" at bounding box center [1132, 313] width 18 height 18
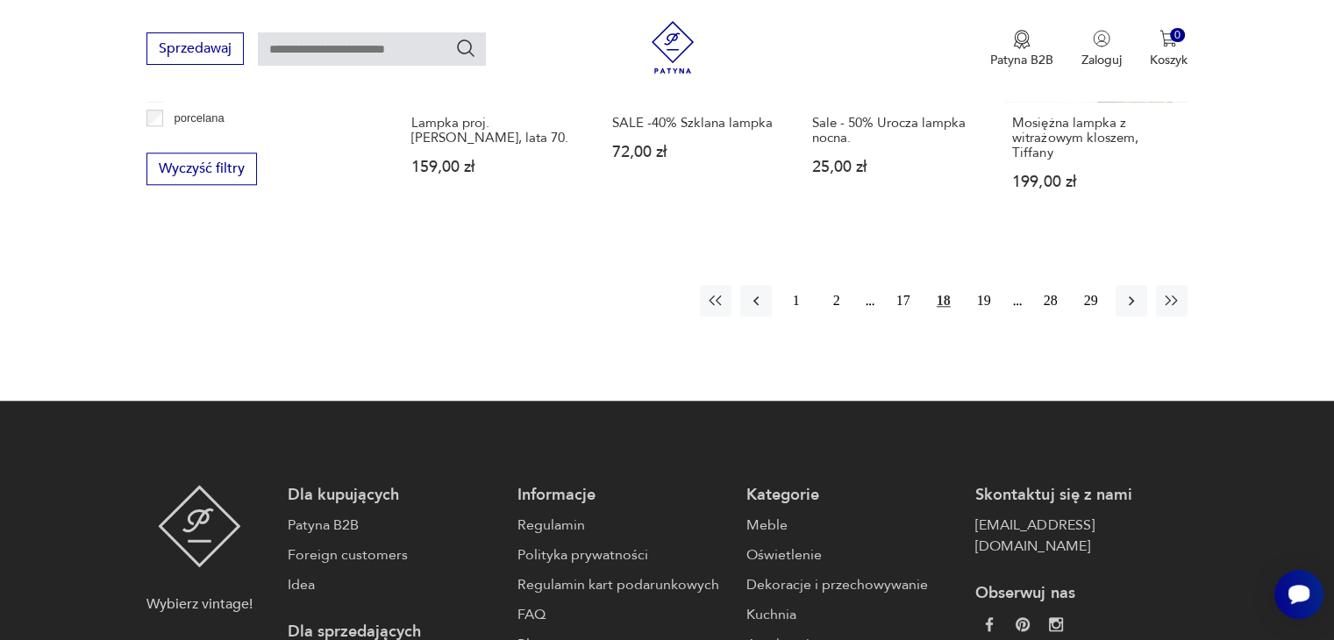
scroll to position [1552, 0]
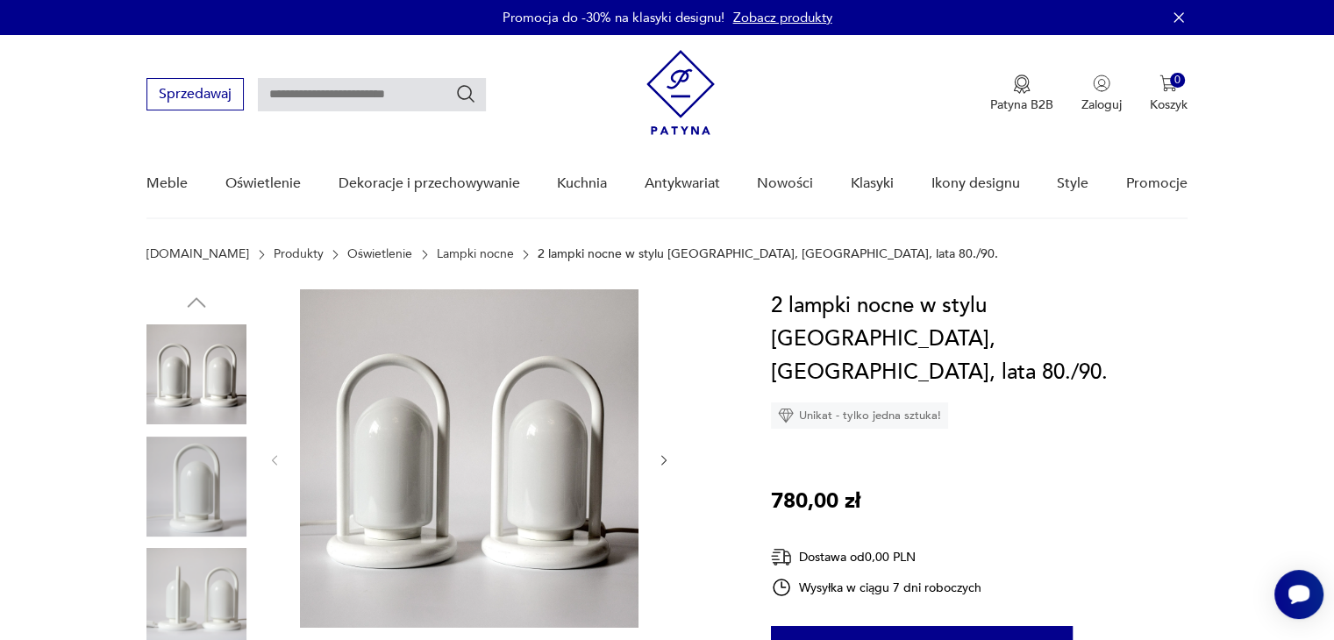
scroll to position [175, 0]
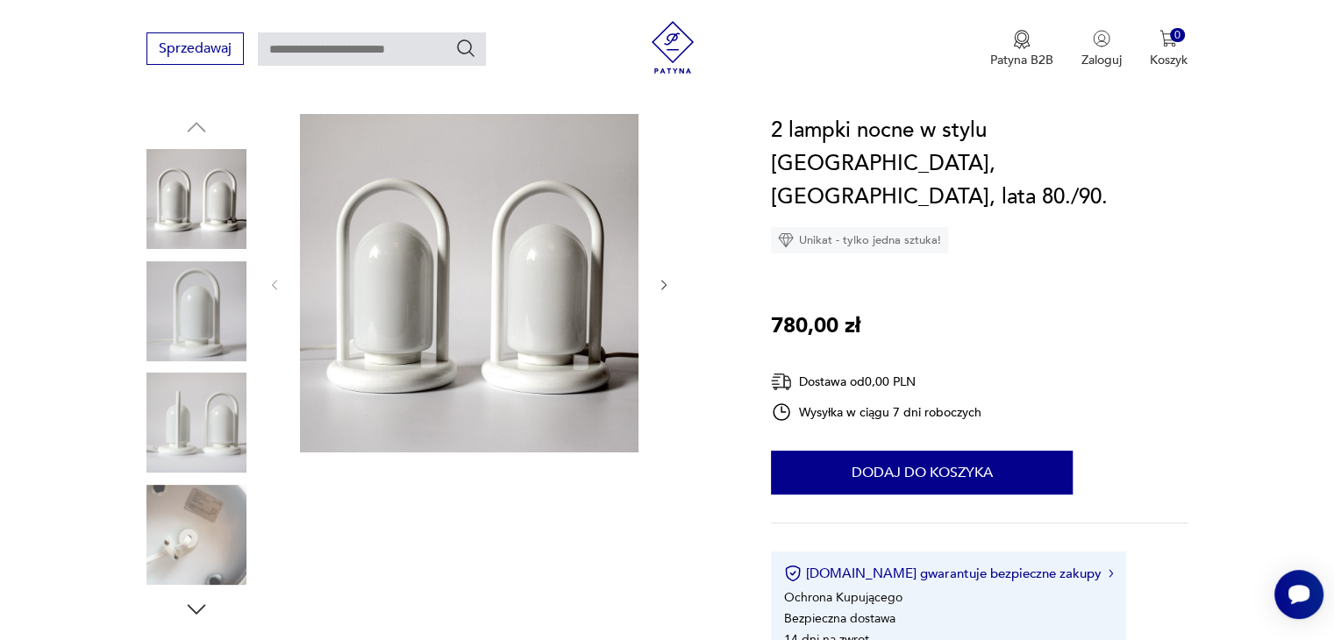
click at [172, 450] on img at bounding box center [196, 423] width 100 height 100
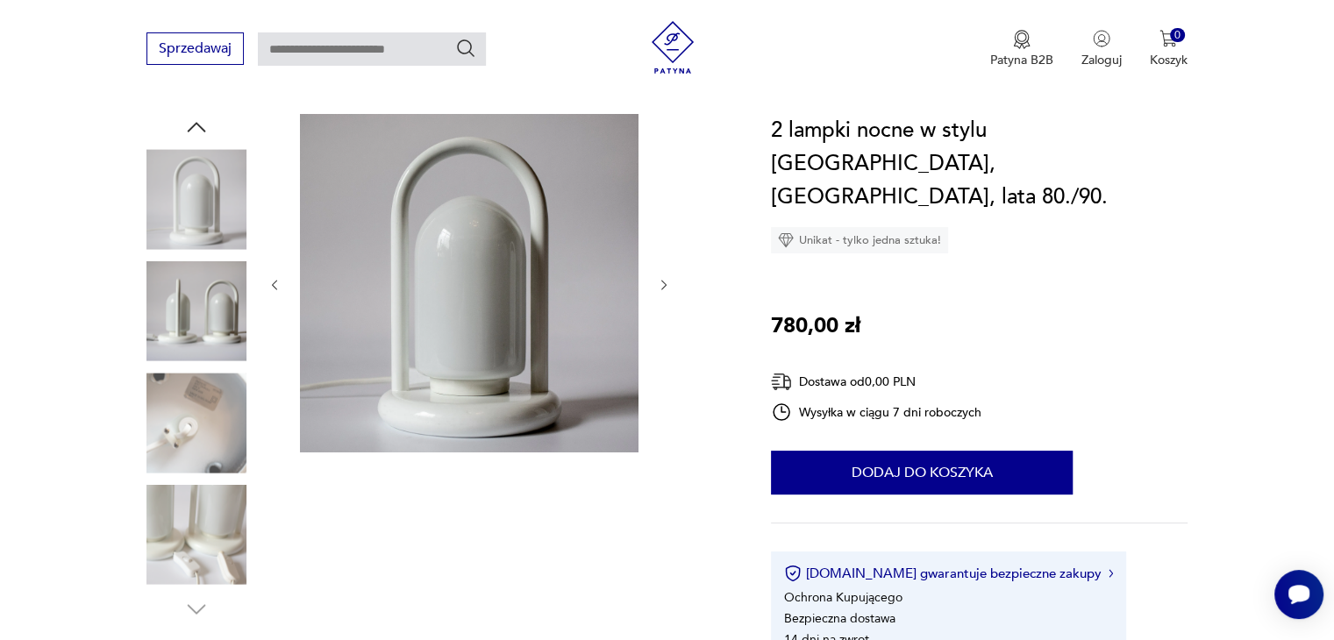
click at [213, 618] on div at bounding box center [196, 368] width 100 height 509
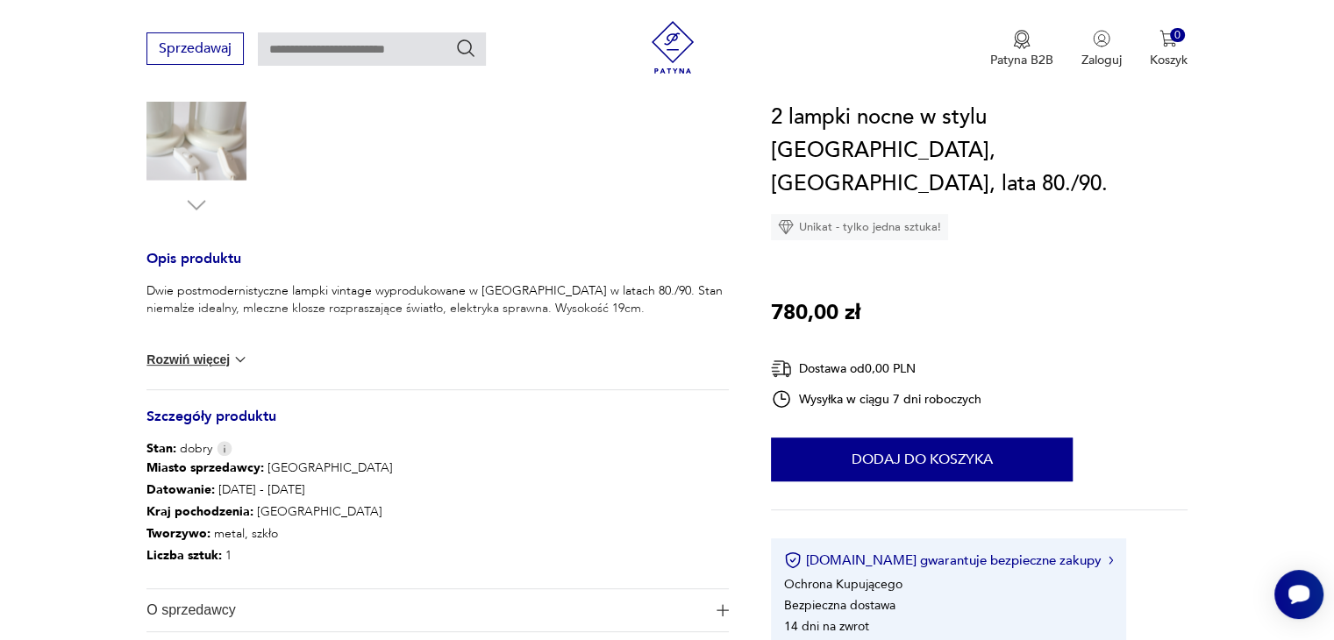
scroll to position [526, 0]
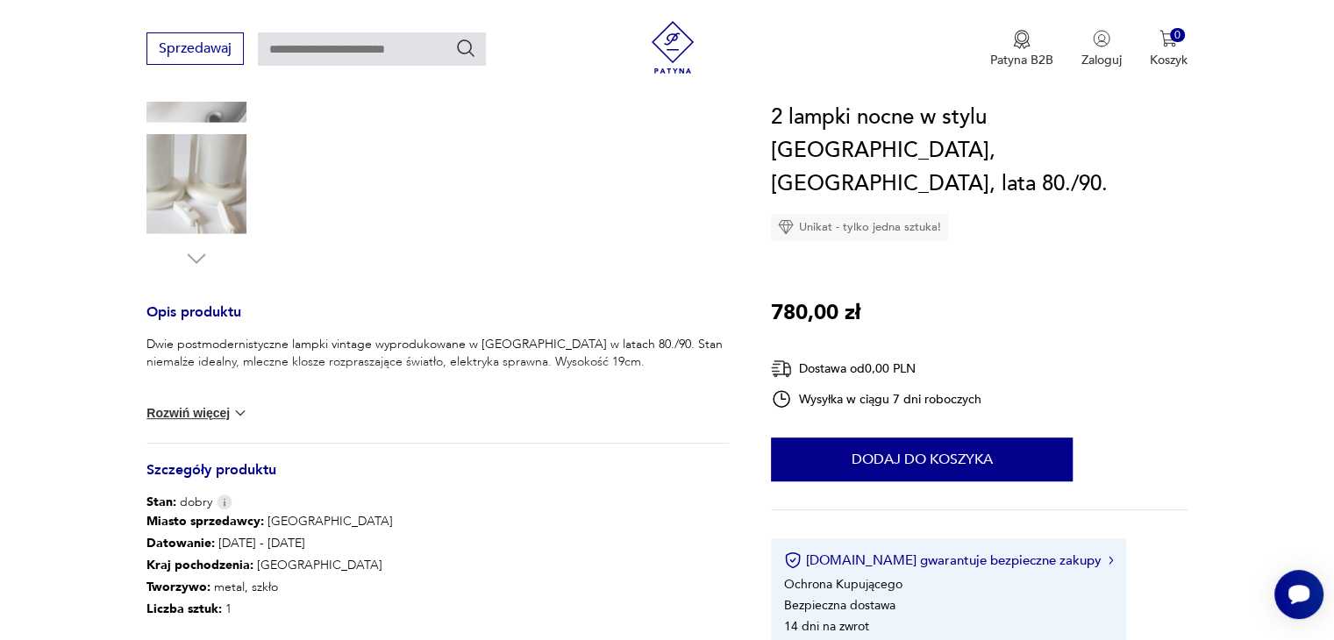
click at [214, 416] on button "Rozwiń więcej" at bounding box center [197, 413] width 102 height 18
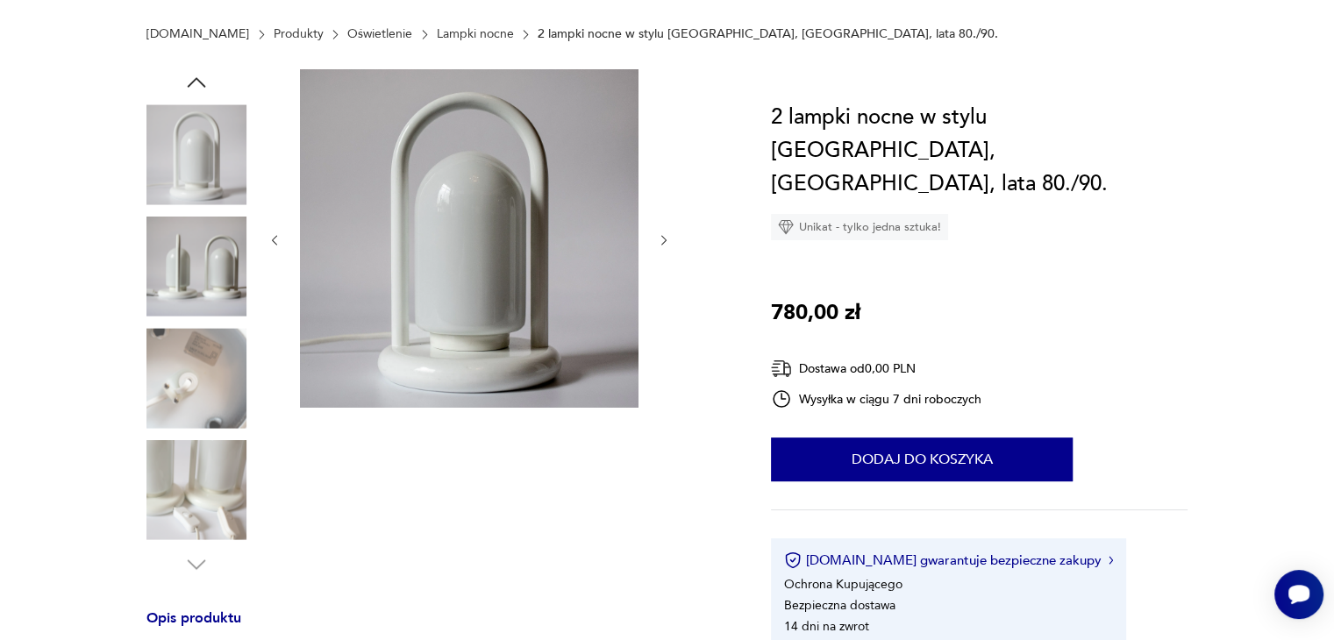
scroll to position [88, 0]
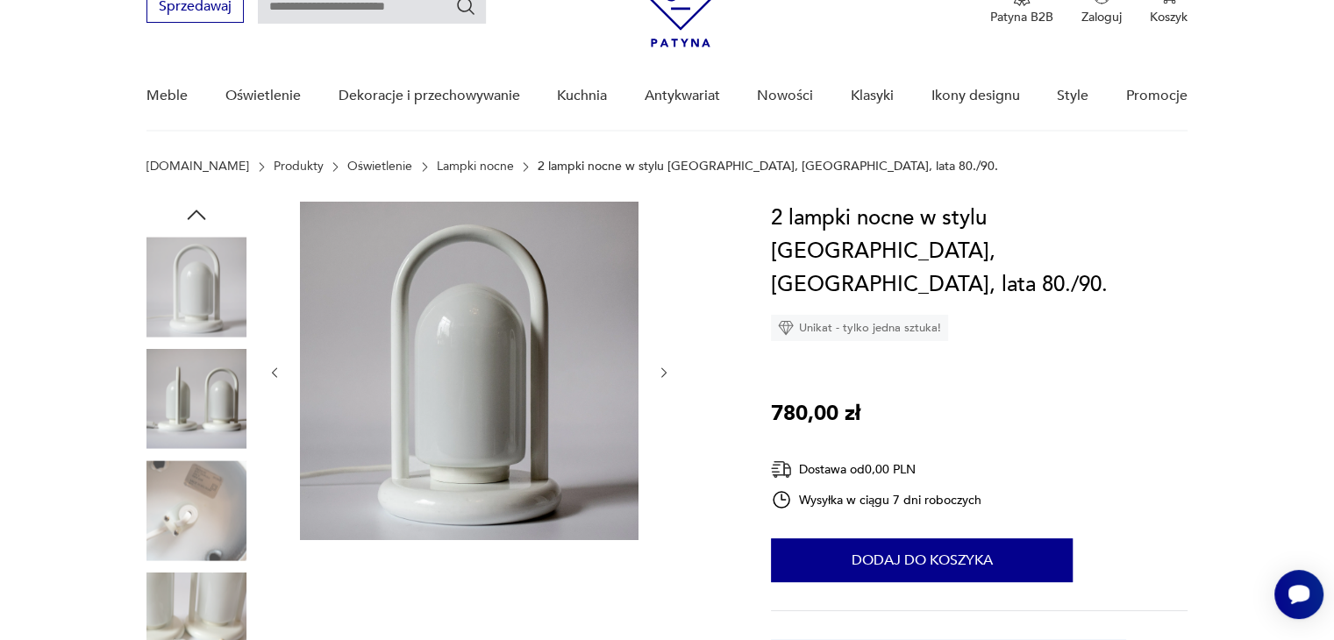
click at [239, 296] on img at bounding box center [196, 287] width 100 height 100
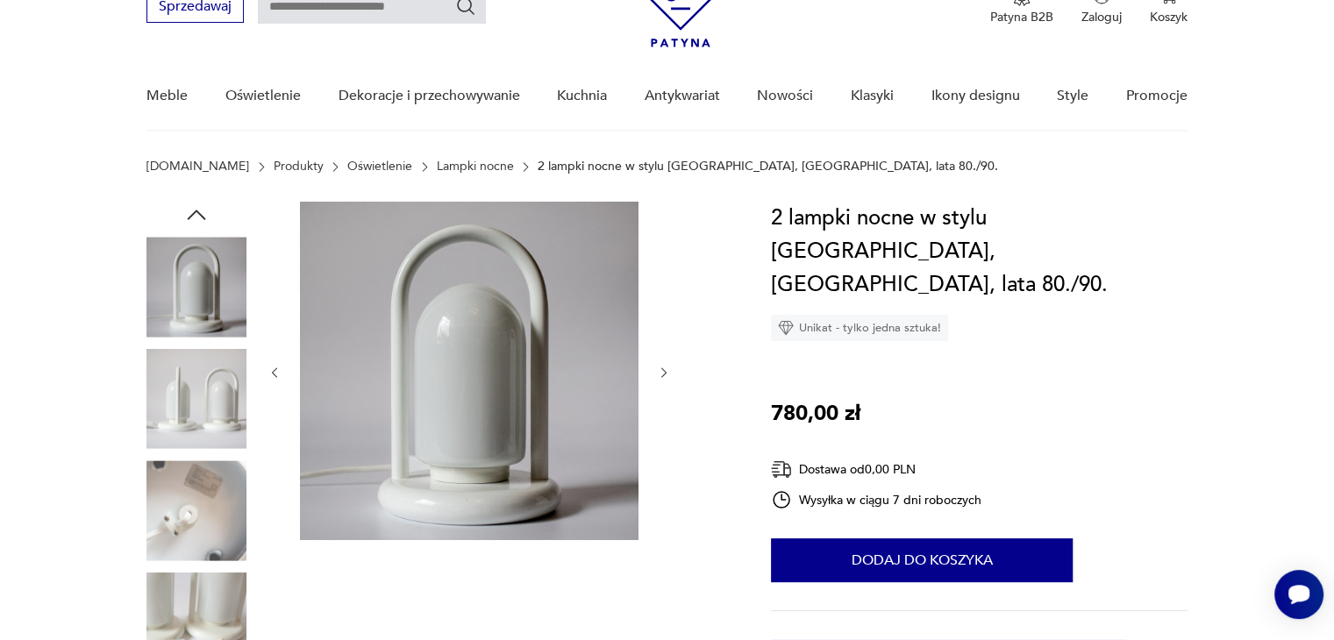
click at [194, 411] on img at bounding box center [196, 399] width 100 height 100
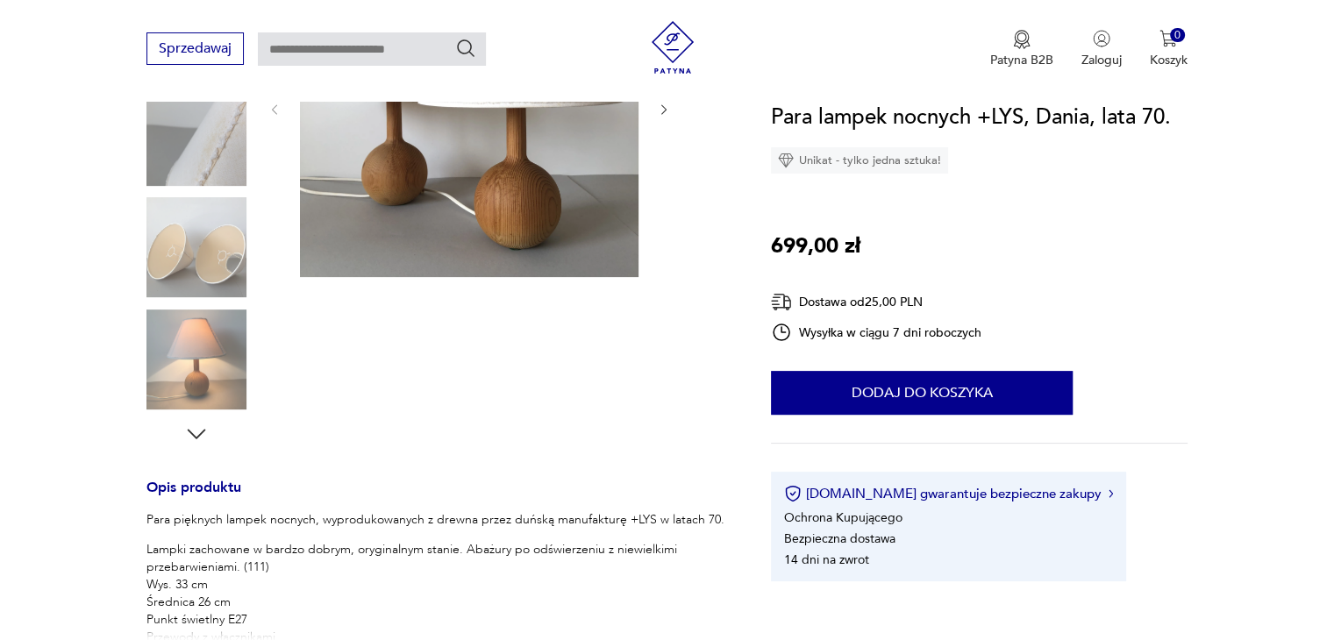
scroll to position [438, 0]
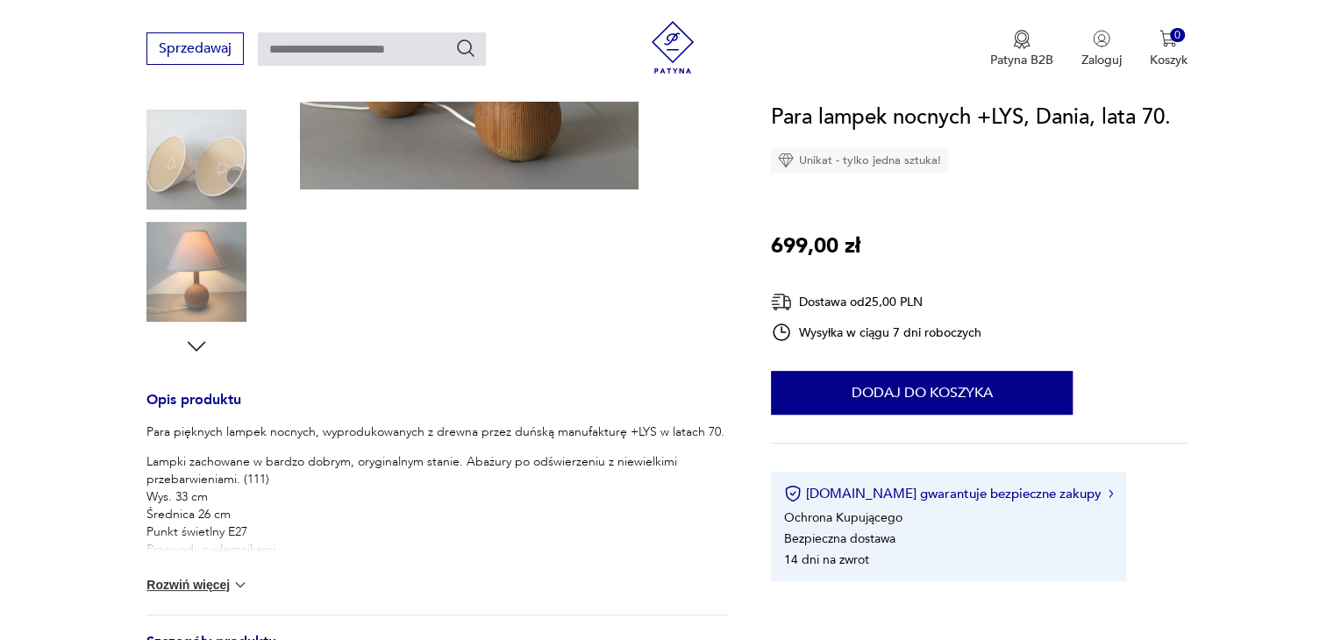
click at [202, 569] on div "Para pięknych lampek nocnych, wyprodukowanych z drewna przez duńską manufakturę…" at bounding box center [437, 519] width 582 height 191
click at [199, 579] on button "Rozwiń więcej" at bounding box center [197, 585] width 102 height 18
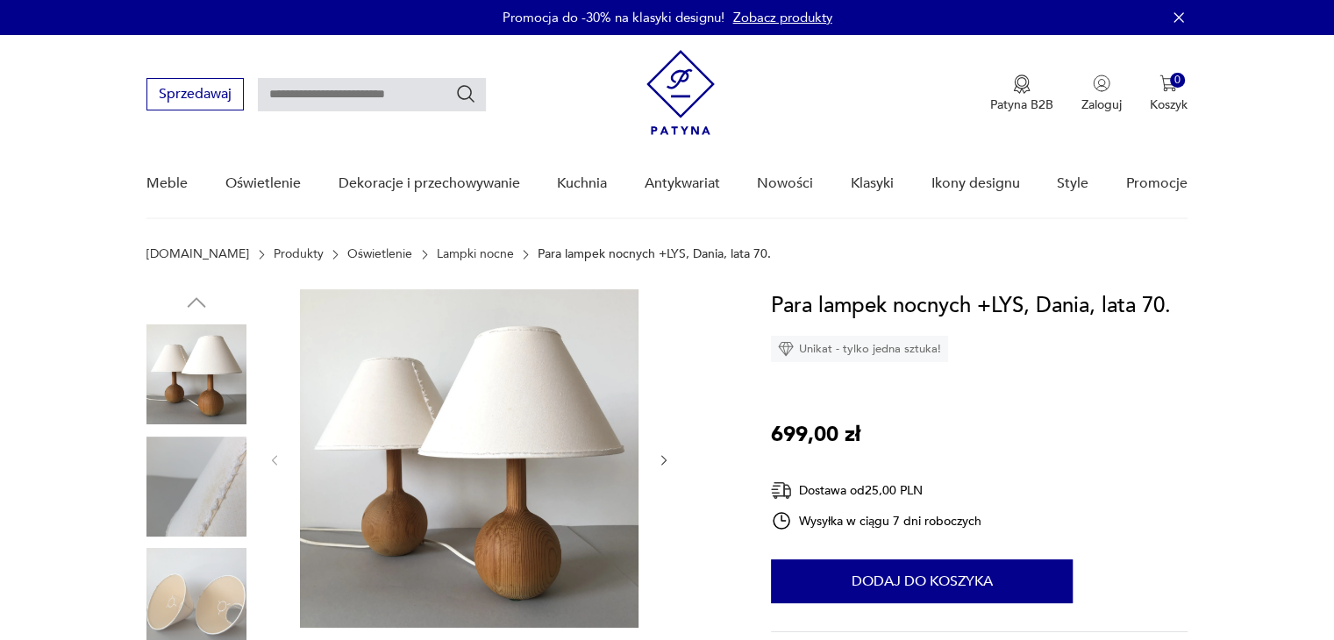
click at [168, 470] on img at bounding box center [196, 487] width 100 height 100
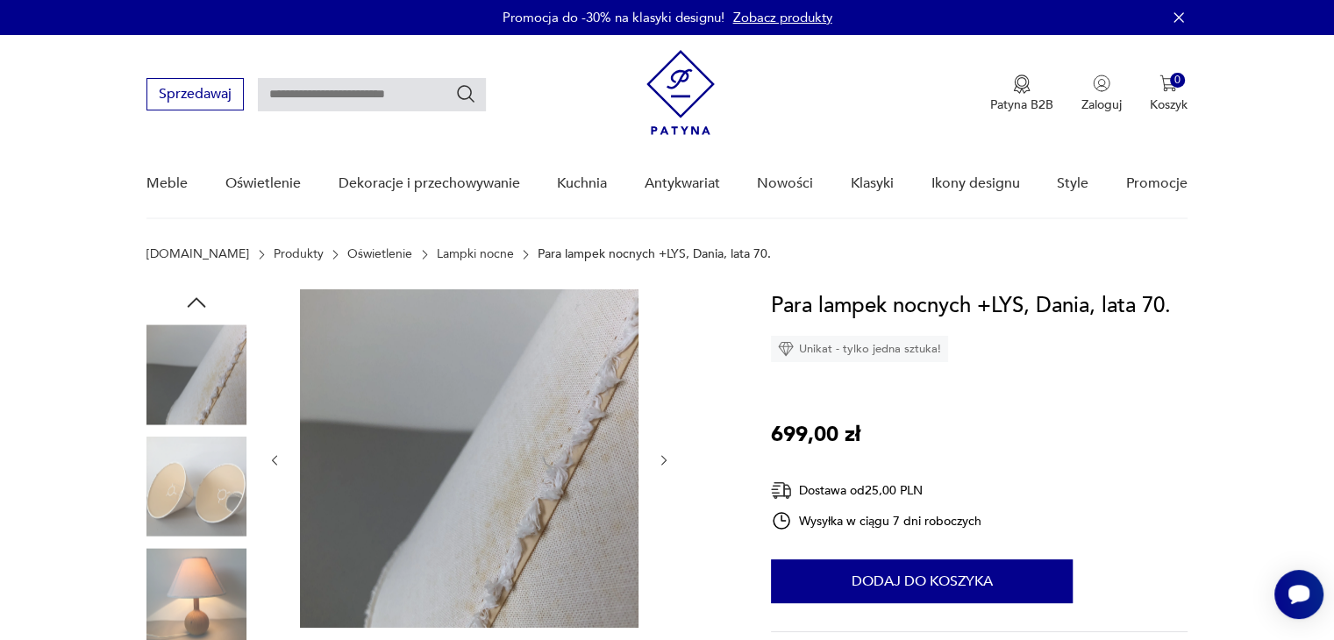
click at [208, 534] on img at bounding box center [196, 487] width 100 height 100
